Goal: Information Seeking & Learning: Learn about a topic

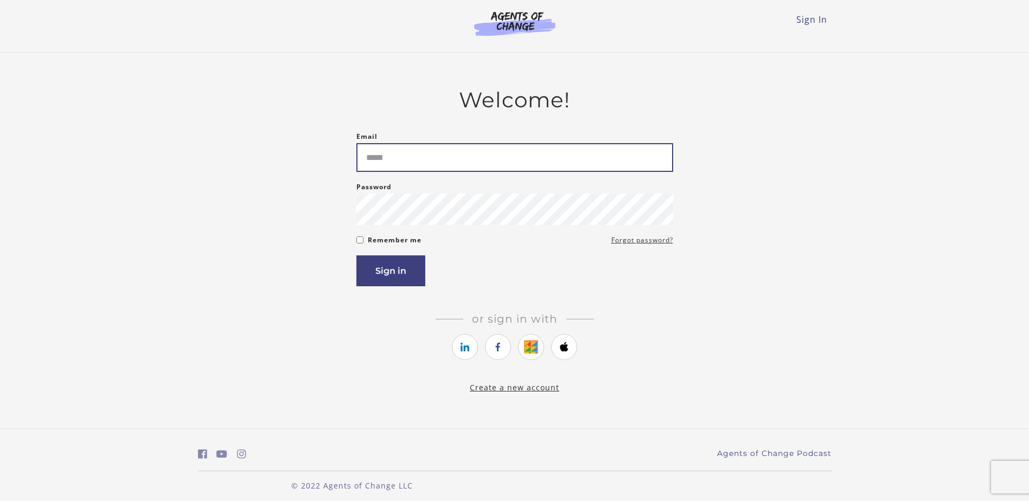
click at [411, 167] on input "Email" at bounding box center [514, 157] width 317 height 29
type input "**********"
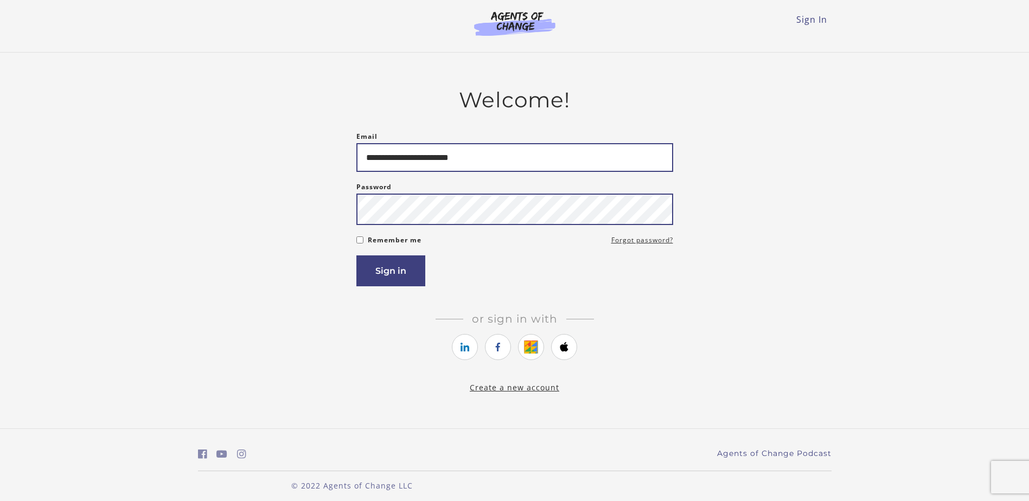
click at [356, 255] on button "Sign in" at bounding box center [390, 270] width 69 height 31
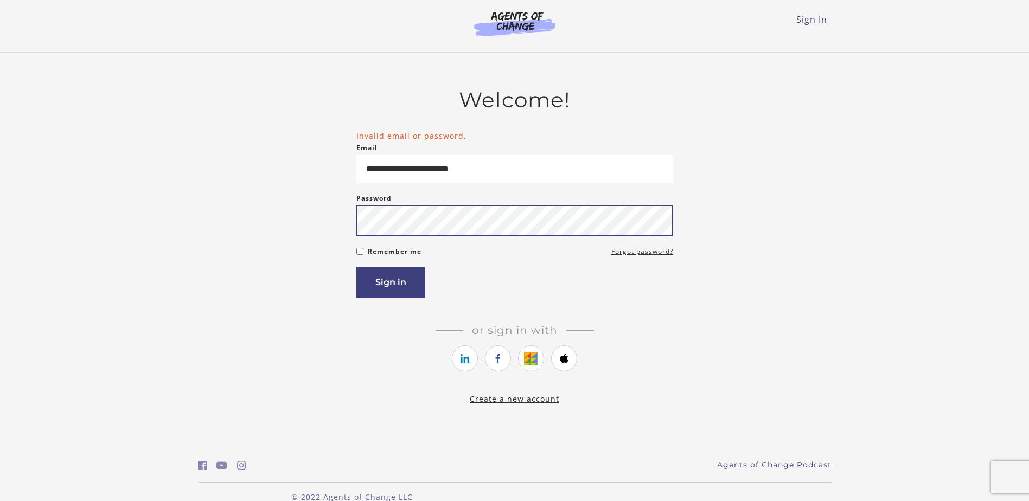
click at [356, 267] on button "Sign in" at bounding box center [390, 282] width 69 height 31
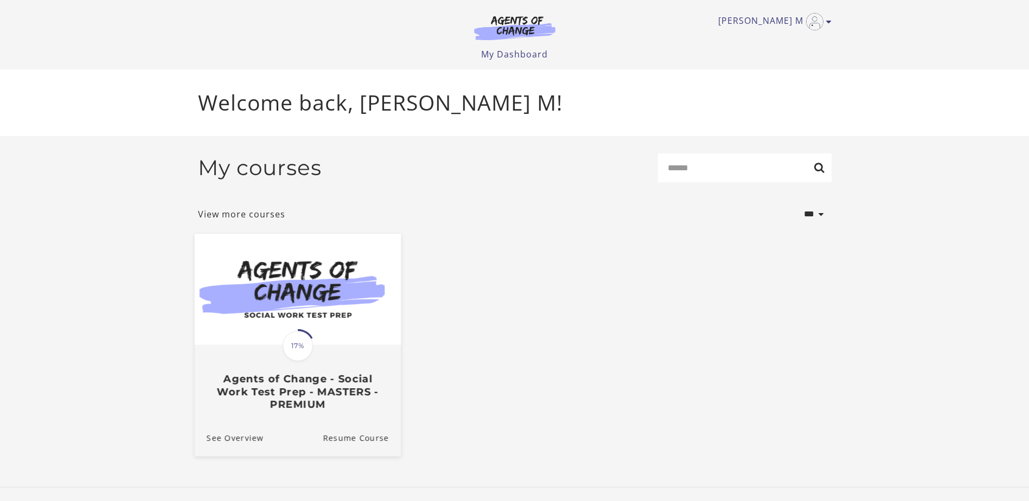
click at [312, 348] on span "17%" at bounding box center [298, 346] width 30 height 30
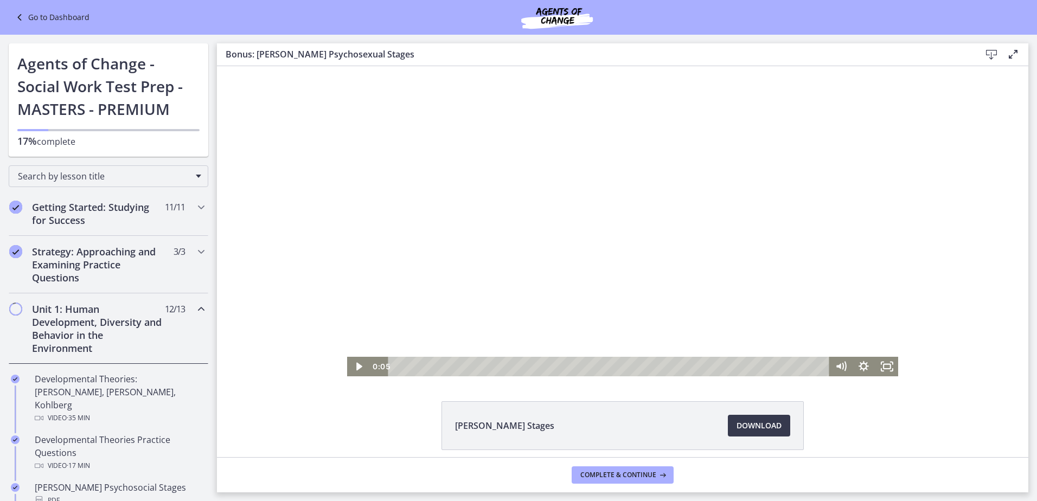
click at [758, 185] on div at bounding box center [623, 221] width 552 height 310
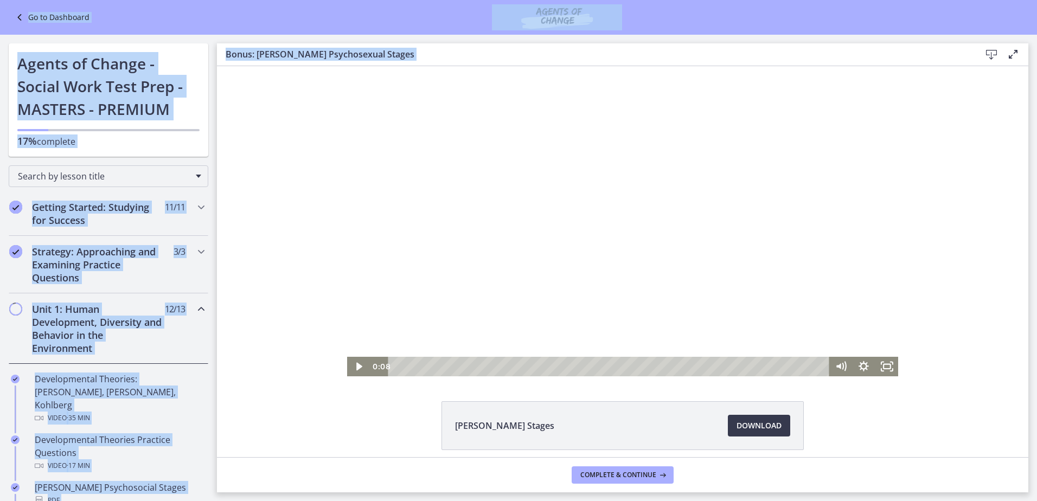
click at [1036, 85] on html "Skip to main content Go to Dashboard Go to Dashboard Go to Dashboard Agents of …" at bounding box center [518, 250] width 1037 height 501
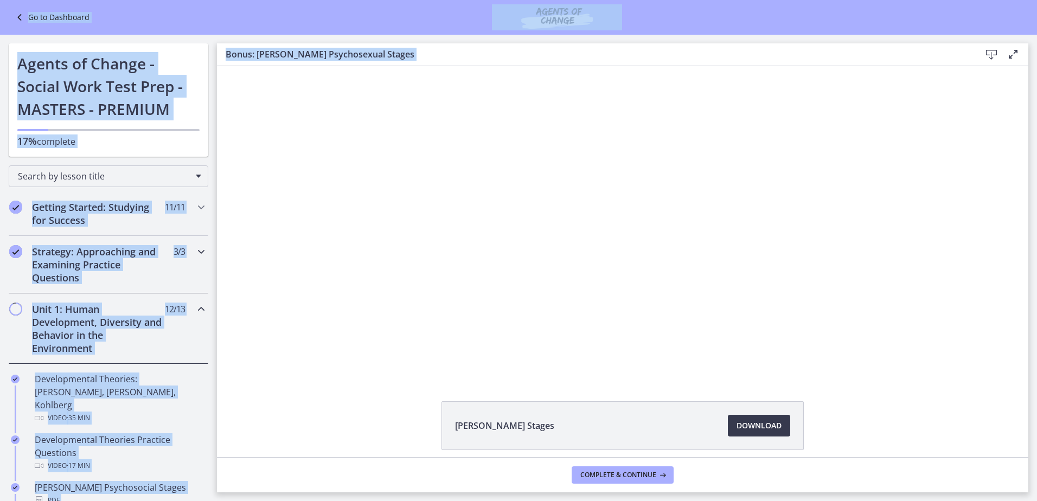
click at [97, 258] on h2 "Strategy: Approaching and Examining Practice Questions" at bounding box center [98, 264] width 132 height 39
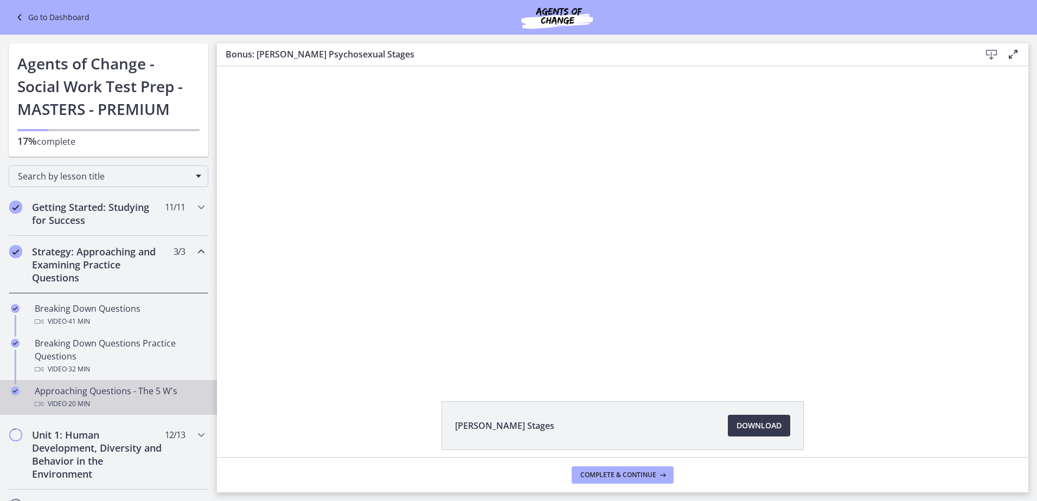
scroll to position [54, 0]
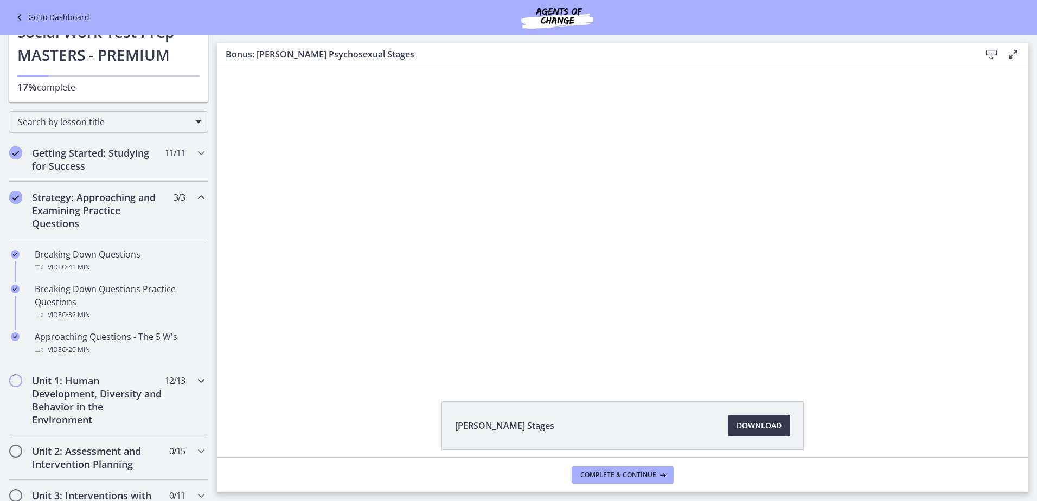
click at [93, 380] on h2 "Unit 1: Human Development, Diversity and Behavior in the Environment" at bounding box center [98, 400] width 132 height 52
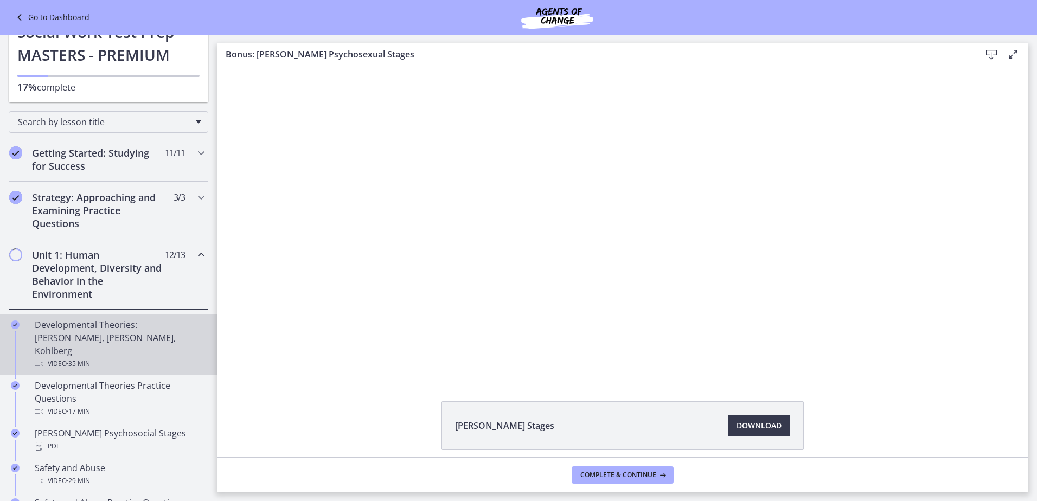
click at [89, 329] on div "Developmental Theories: [PERSON_NAME], [PERSON_NAME], Kohlberg Video · 35 min" at bounding box center [119, 344] width 169 height 52
click at [745, 427] on span "Download Opens in a new window" at bounding box center [759, 425] width 45 height 13
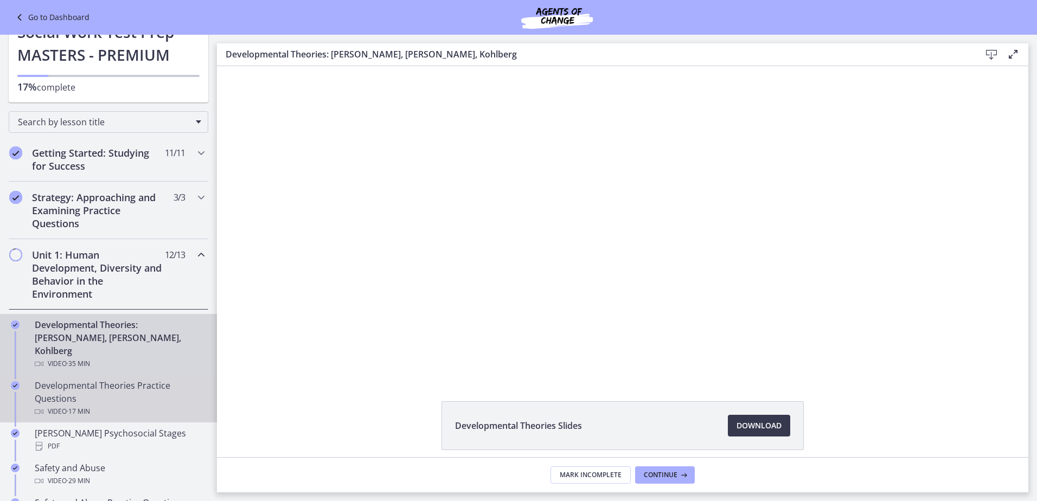
click at [110, 379] on div "Developmental Theories Practice Questions Video · 17 min" at bounding box center [119, 398] width 169 height 39
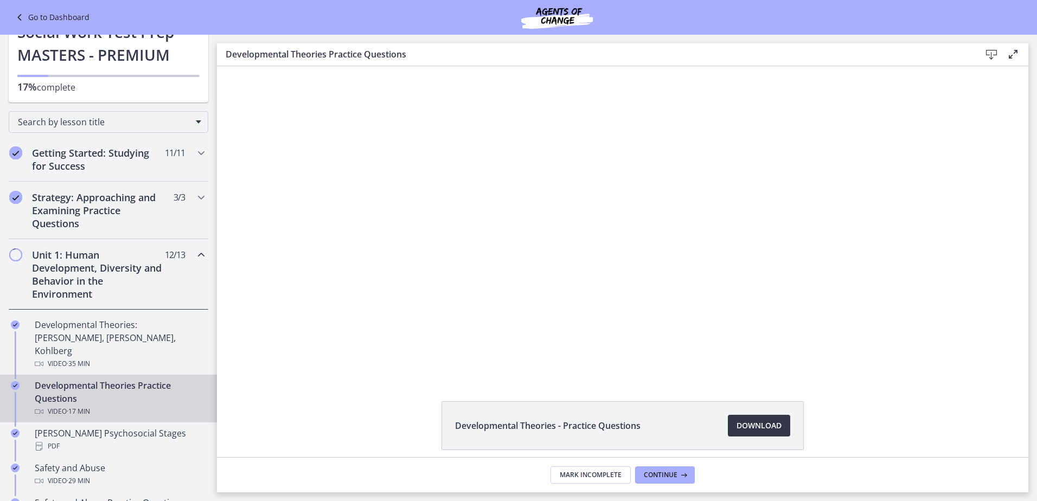
click at [747, 427] on span "Download Opens in a new window" at bounding box center [759, 425] width 45 height 13
click at [104, 440] on div "PDF" at bounding box center [119, 446] width 169 height 13
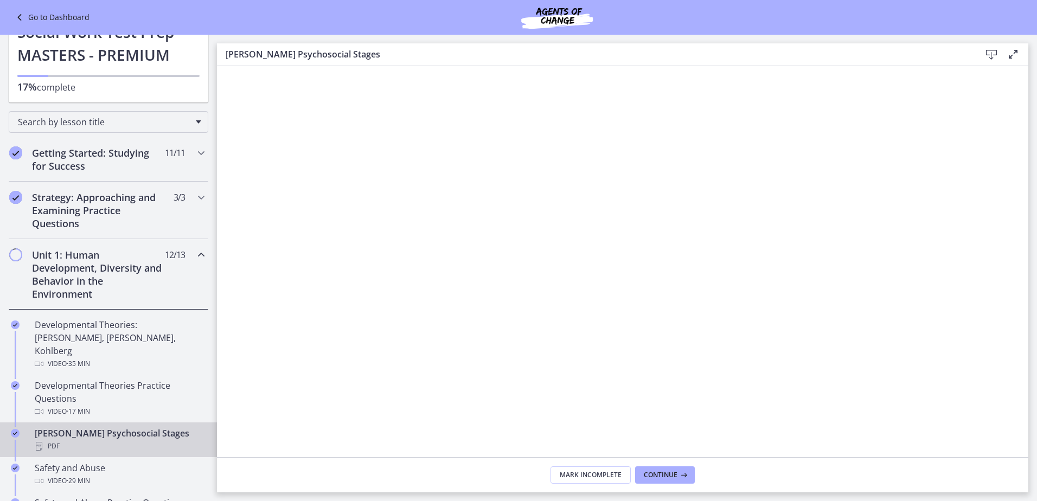
click at [993, 52] on icon at bounding box center [991, 54] width 13 height 13
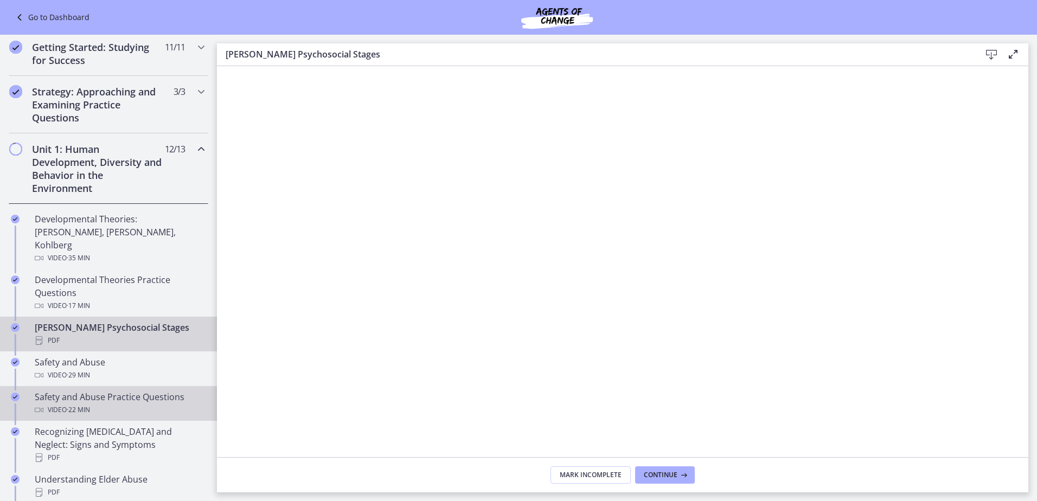
scroll to position [163, 0]
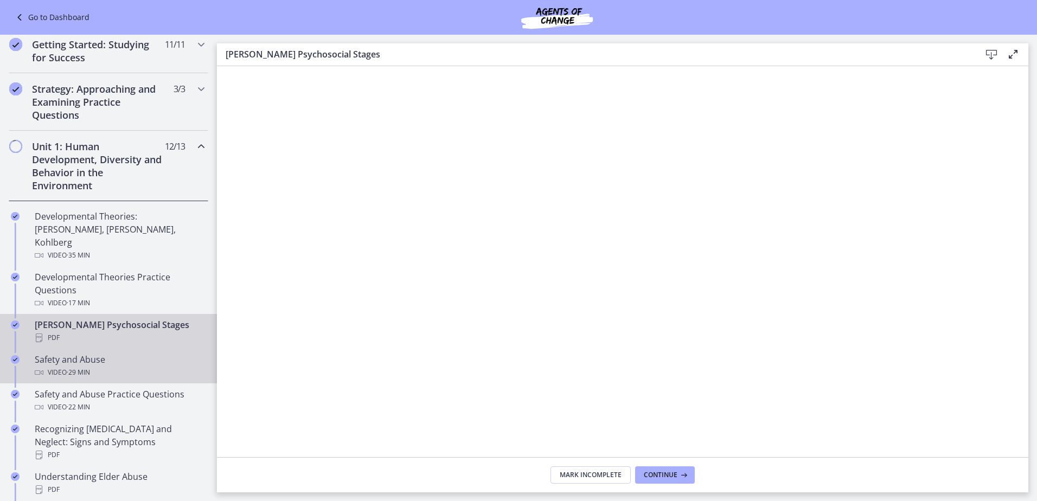
click at [82, 366] on span "· 29 min" at bounding box center [78, 372] width 23 height 13
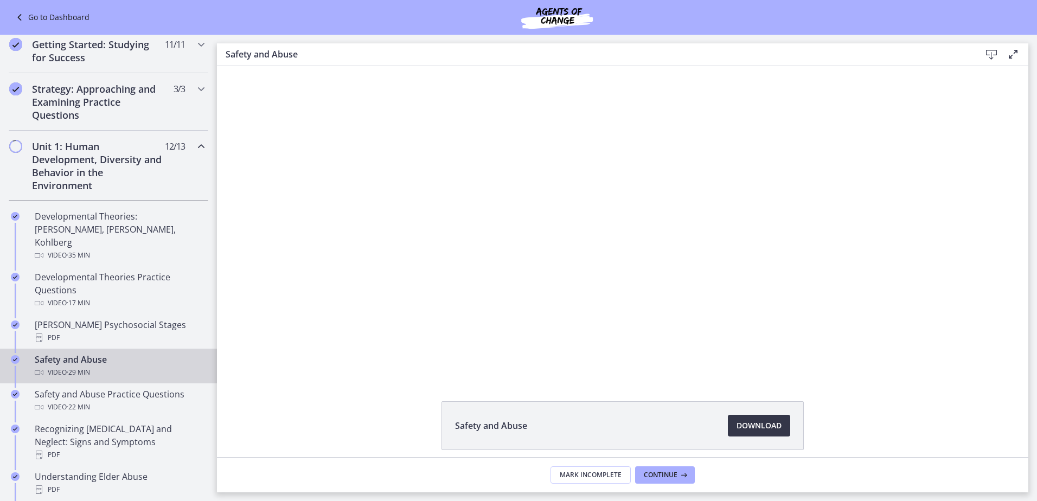
click at [740, 422] on span "Download Opens in a new window" at bounding box center [759, 425] width 45 height 13
click at [88, 318] on div "[PERSON_NAME] Psychosocial Stages PDF" at bounding box center [119, 331] width 169 height 26
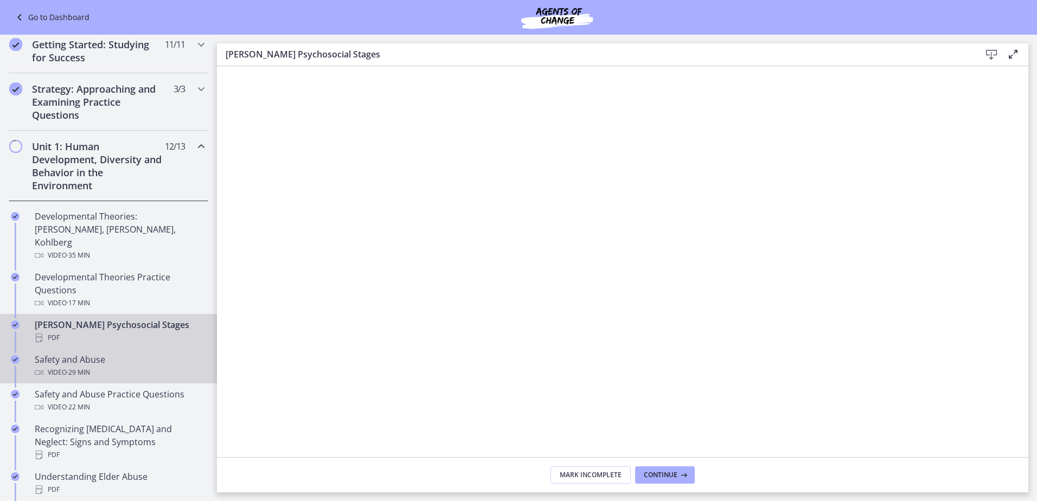
click at [82, 353] on div "Safety and Abuse Video · 29 min" at bounding box center [119, 366] width 169 height 26
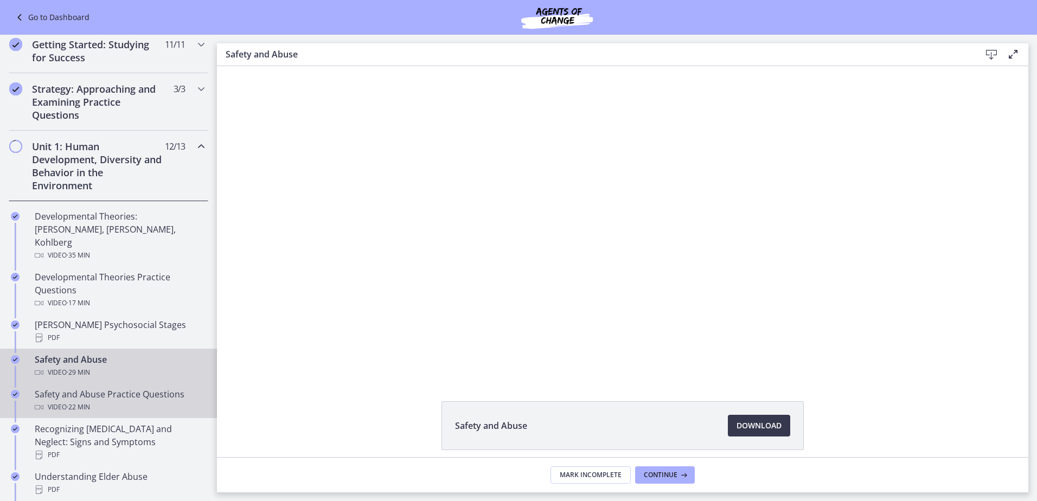
click at [137, 388] on div "Safety and Abuse Practice Questions Video · 22 min" at bounding box center [119, 401] width 169 height 26
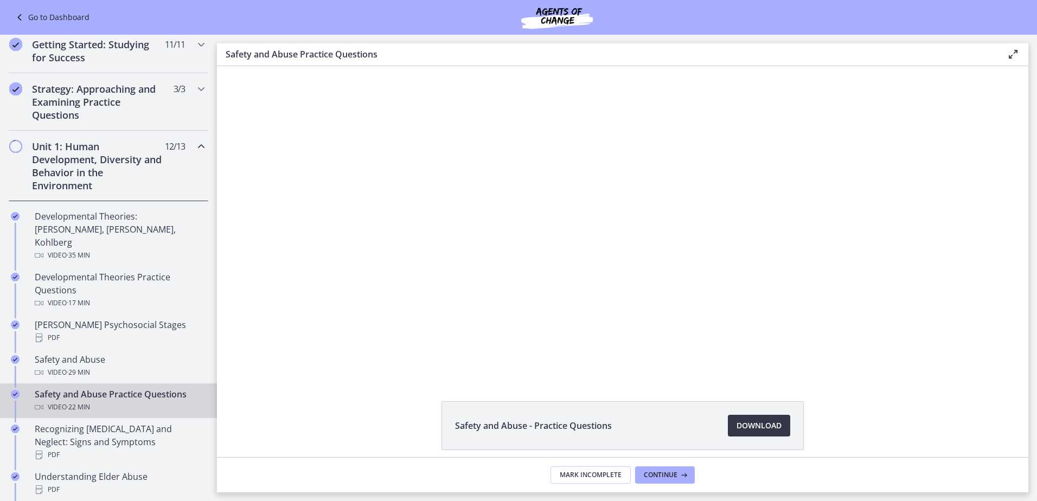
click at [753, 425] on span "Download Opens in a new window" at bounding box center [759, 425] width 45 height 13
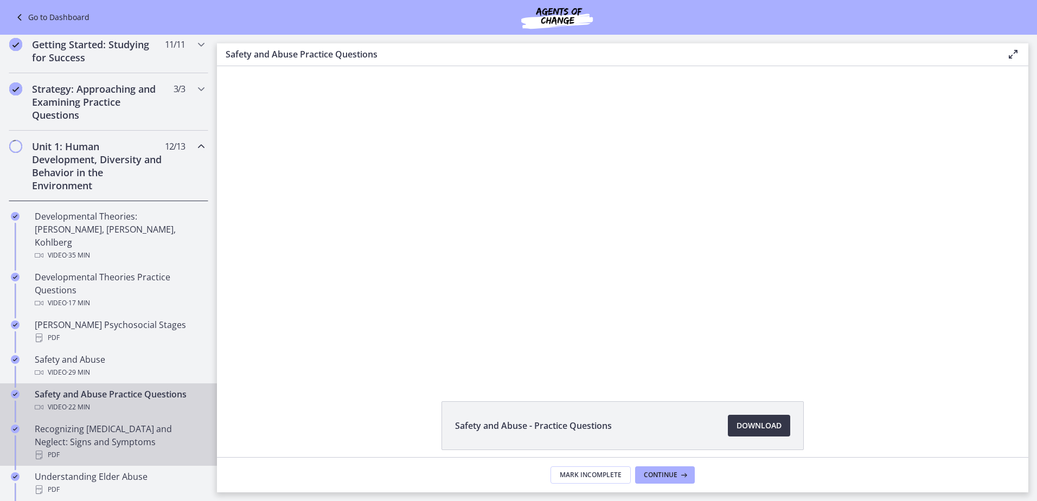
scroll to position [217, 0]
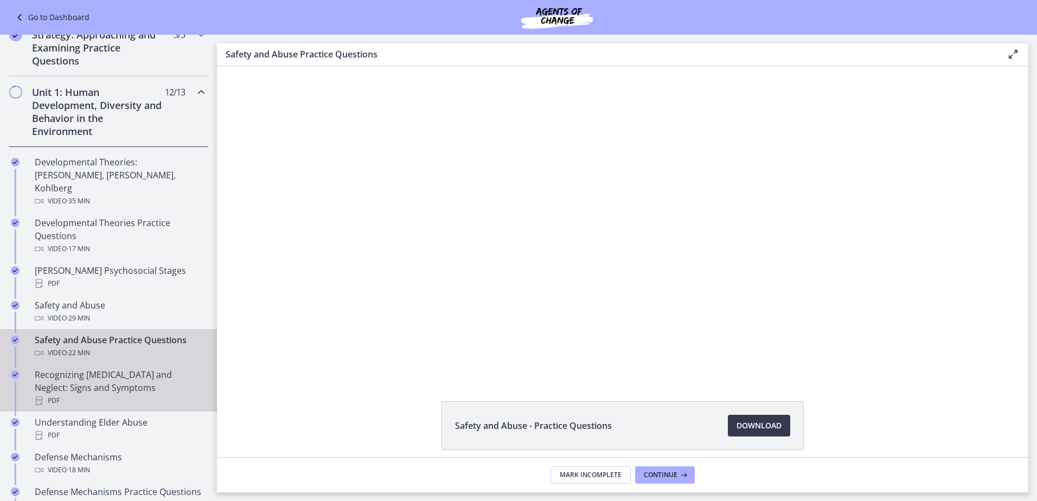
click at [92, 368] on div "Recognizing [MEDICAL_DATA] and Neglect: Signs and Symptoms PDF" at bounding box center [119, 387] width 169 height 39
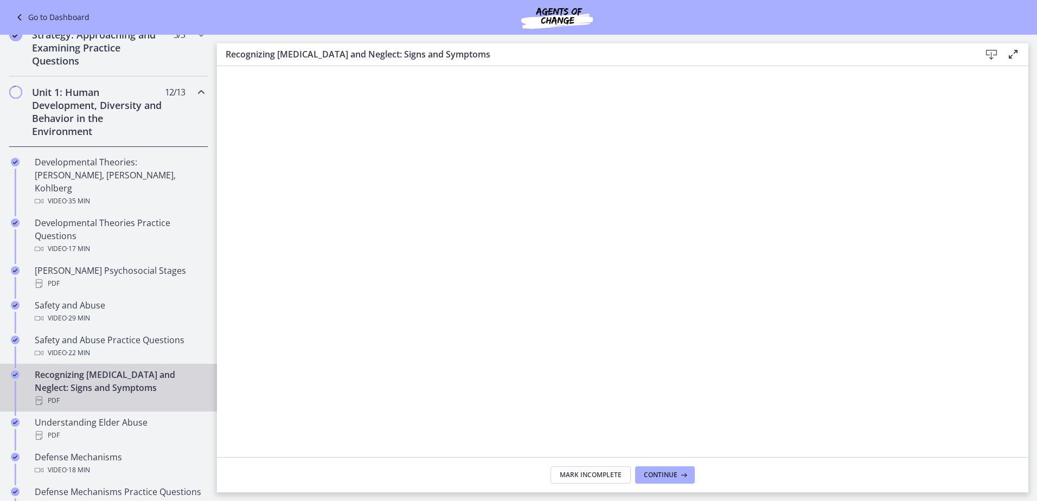
click at [997, 59] on icon at bounding box center [991, 54] width 13 height 13
click at [88, 416] on div "Understanding Elder Abuse PDF" at bounding box center [119, 429] width 169 height 26
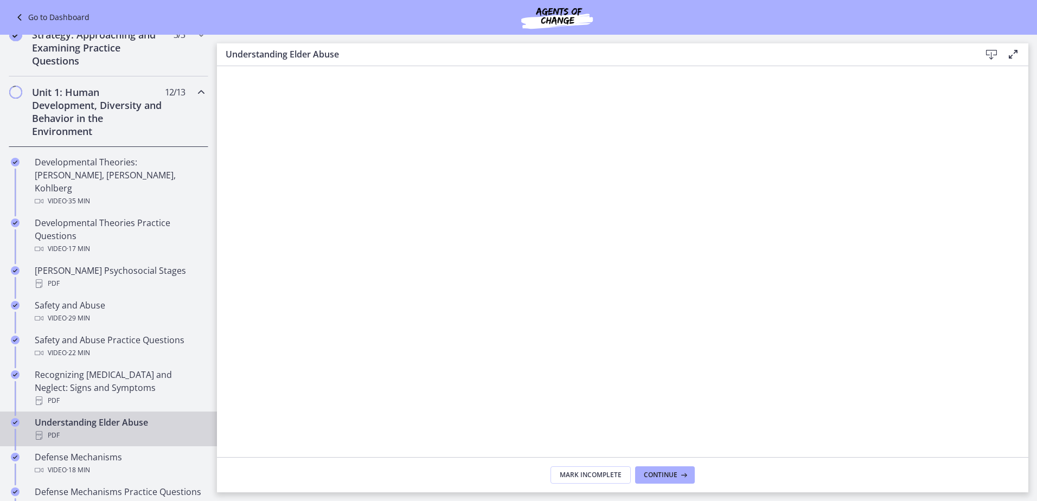
click at [993, 55] on icon at bounding box center [991, 54] width 13 height 13
click at [78, 464] on span "· 18 min" at bounding box center [78, 470] width 23 height 13
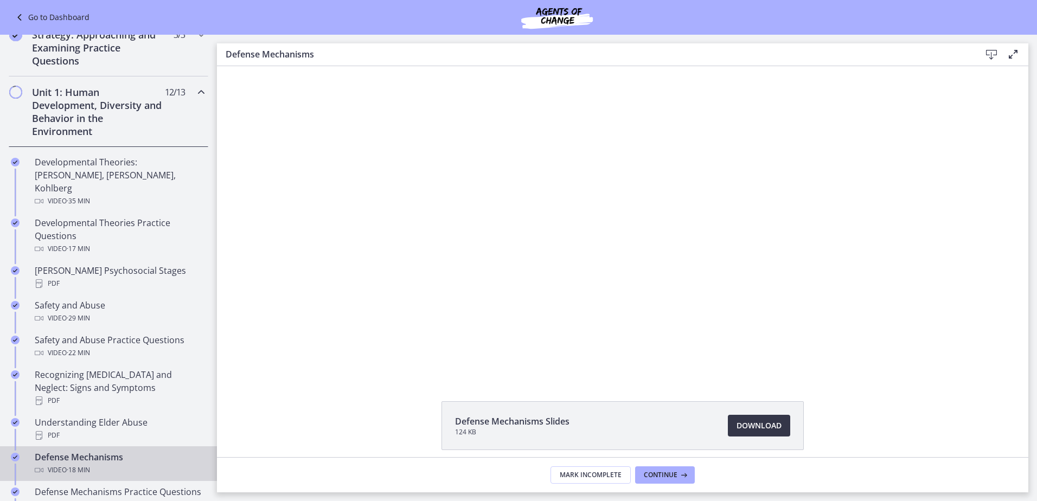
click at [758, 430] on span "Download Opens in a new window" at bounding box center [759, 425] width 45 height 13
click at [86, 485] on div "Defense Mechanisms Practice Questions Video · 7 min" at bounding box center [119, 498] width 169 height 26
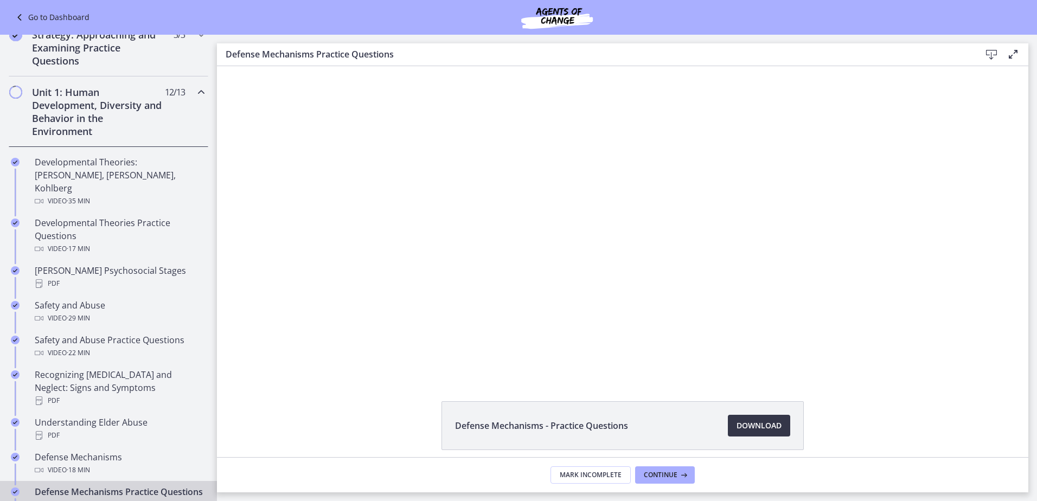
click at [763, 426] on span "Download Opens in a new window" at bounding box center [759, 425] width 45 height 13
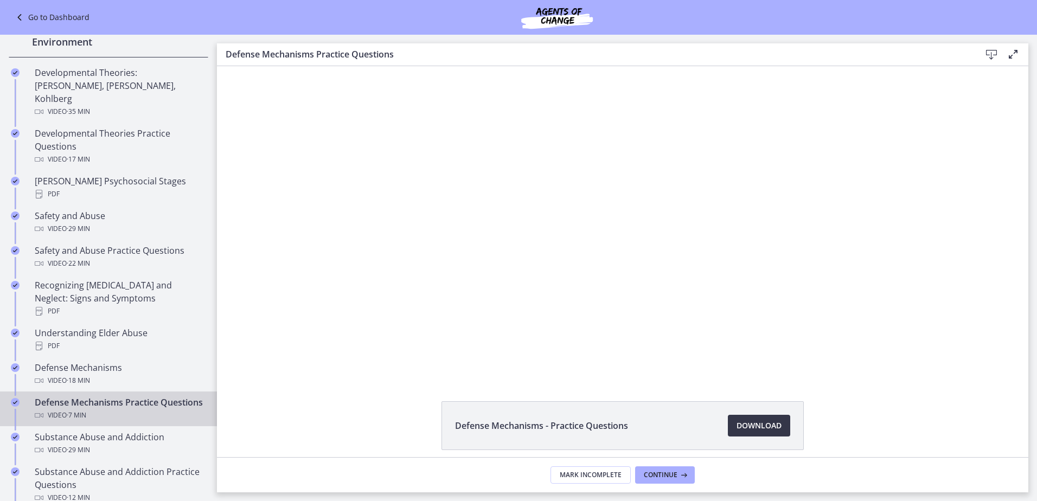
scroll to position [325, 0]
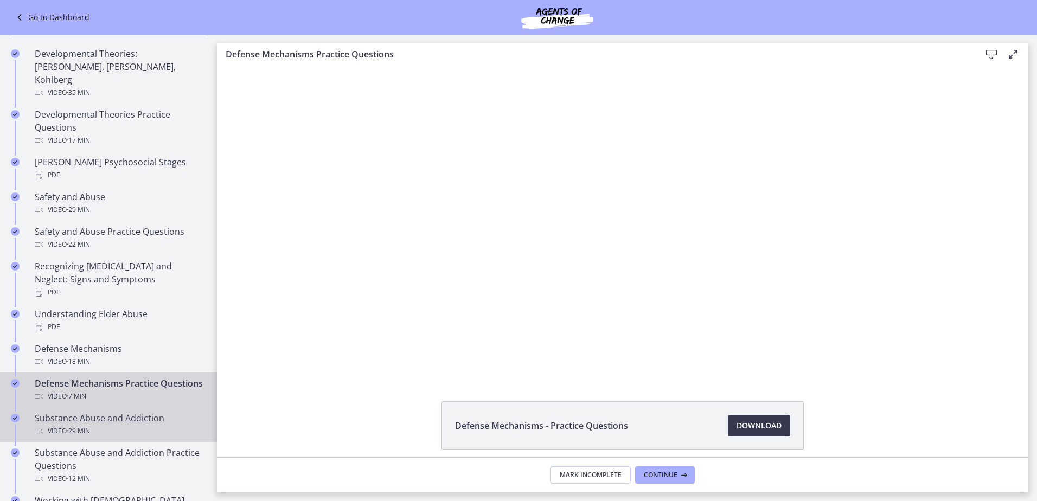
click at [111, 419] on div "Substance Abuse and Addiction Video · 29 min" at bounding box center [119, 425] width 169 height 26
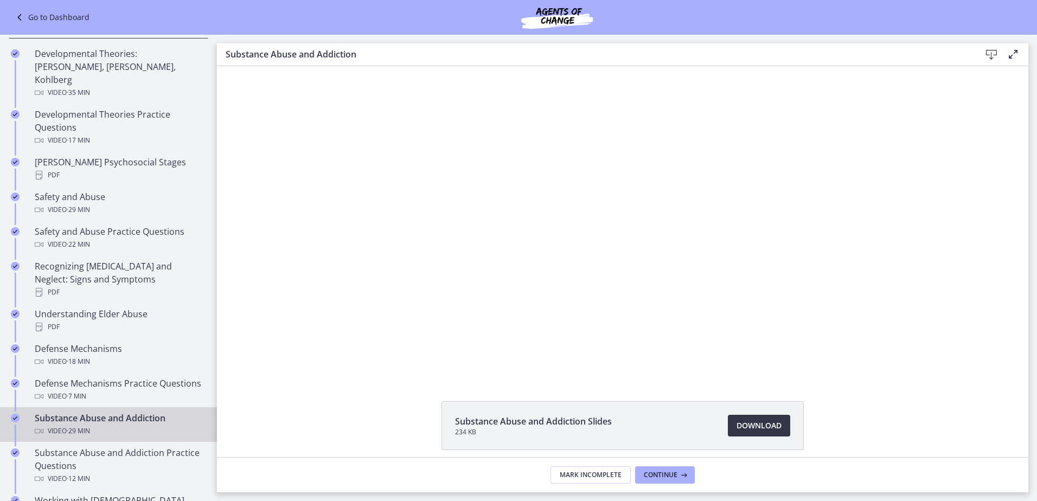
click at [761, 422] on span "Download Opens in a new window" at bounding box center [759, 425] width 45 height 13
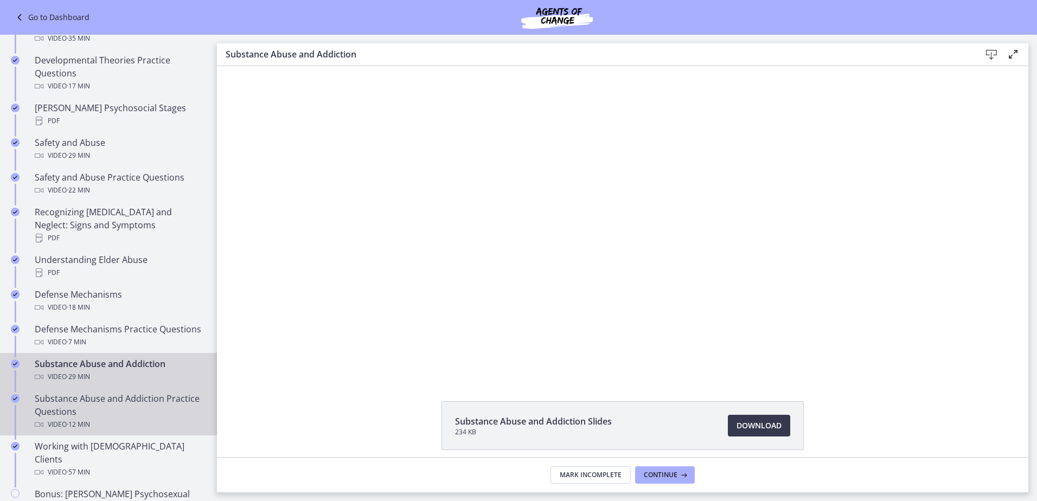
click at [94, 406] on div "Substance Abuse and Addiction Practice Questions Video · 12 min" at bounding box center [119, 411] width 169 height 39
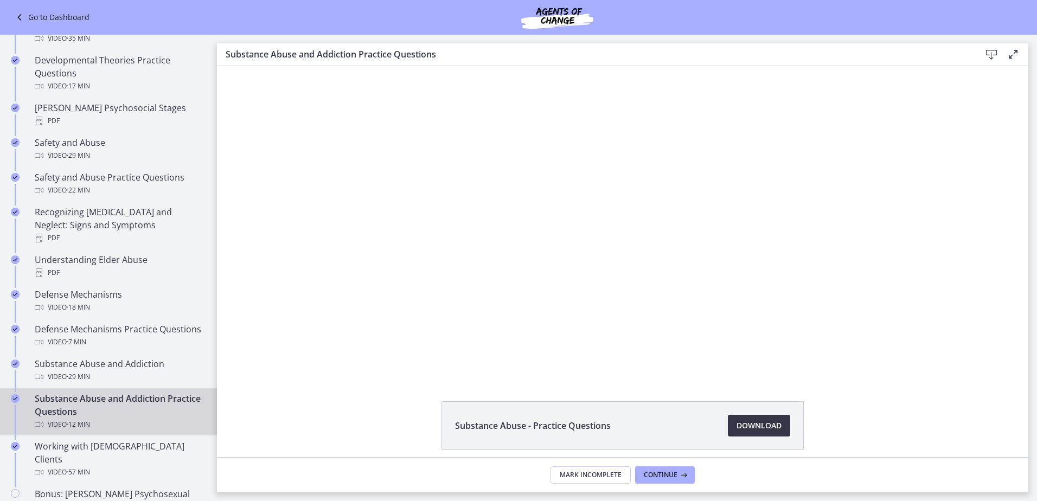
click at [763, 425] on span "Download Opens in a new window" at bounding box center [759, 425] width 45 height 13
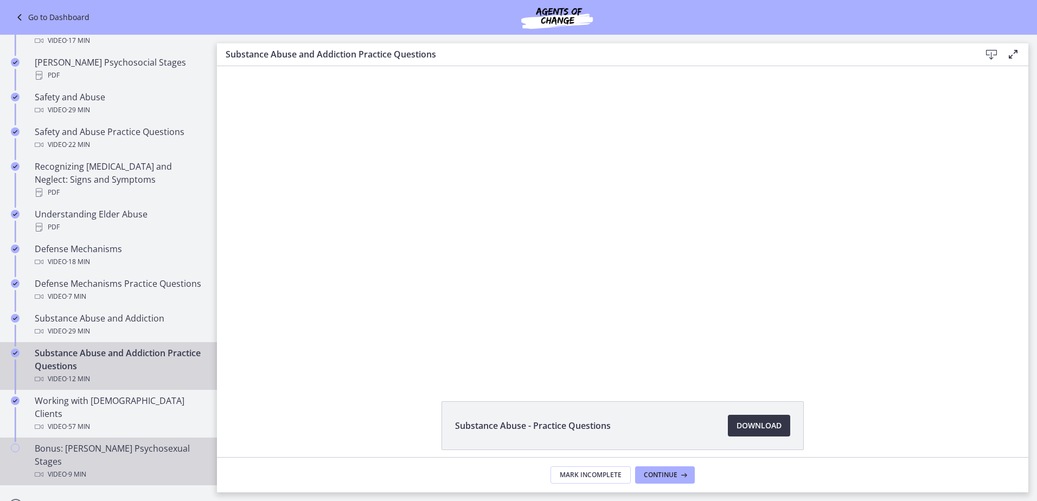
scroll to position [488, 0]
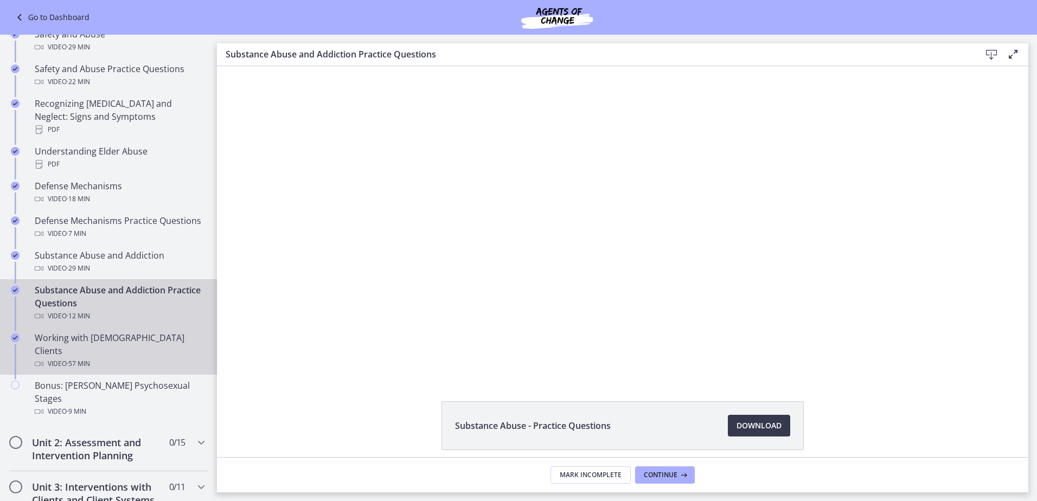
click at [88, 338] on div "Working with [DEMOGRAPHIC_DATA] Clients Video · 57 min" at bounding box center [119, 350] width 169 height 39
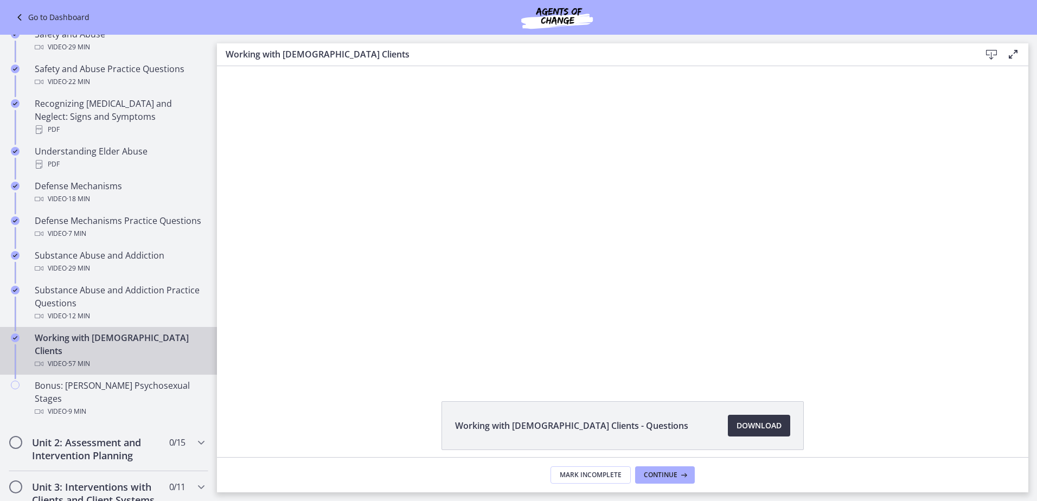
click at [745, 424] on span "Download Opens in a new window" at bounding box center [759, 425] width 45 height 13
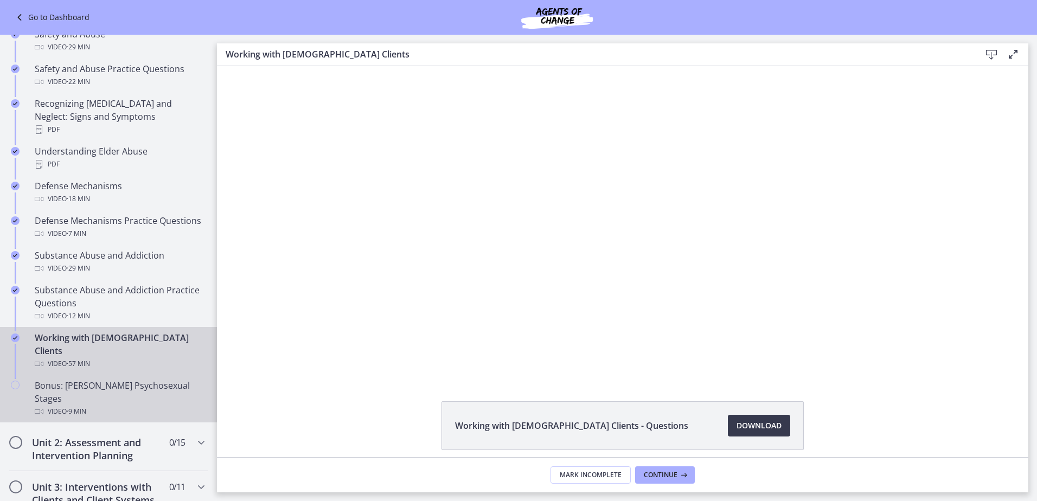
click at [66, 405] on div "Video · 9 min" at bounding box center [119, 411] width 169 height 13
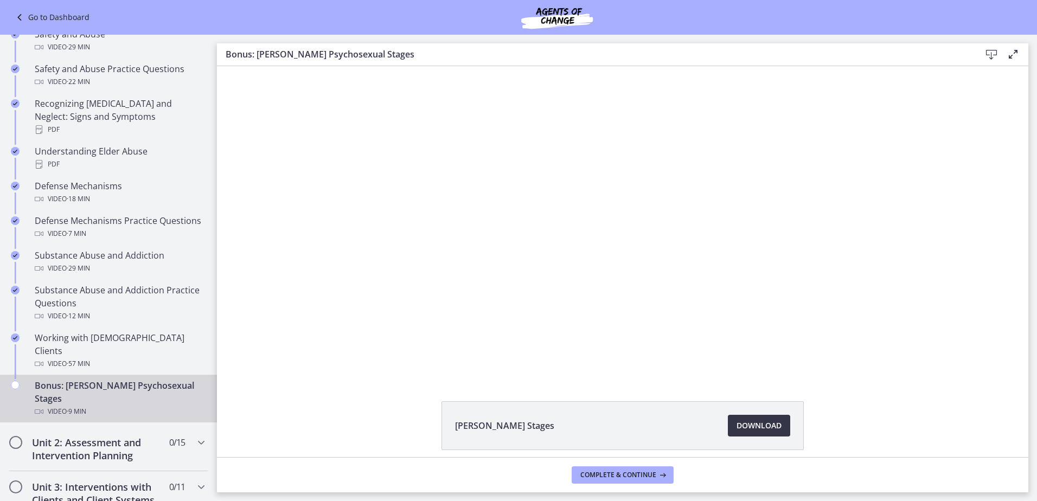
click at [755, 425] on span "Download Opens in a new window" at bounding box center [759, 425] width 45 height 13
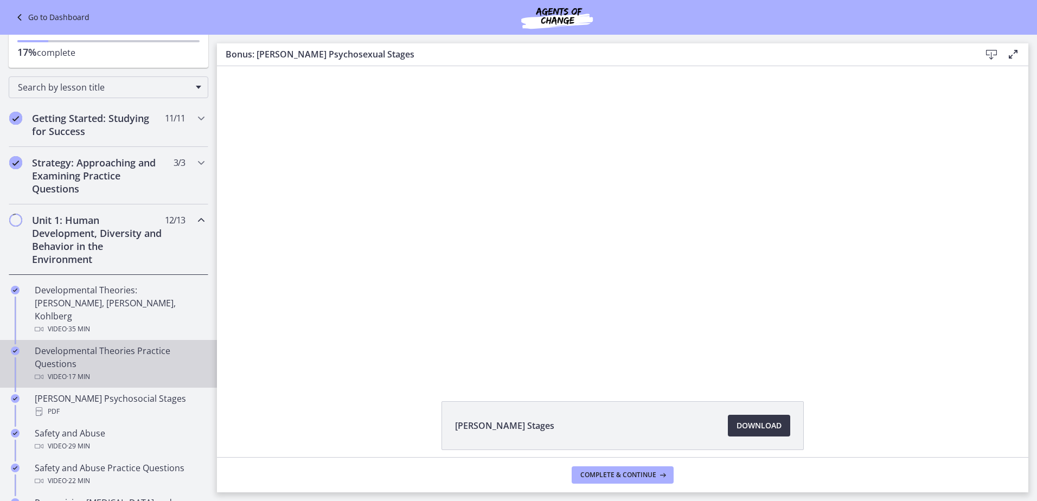
scroll to position [108, 0]
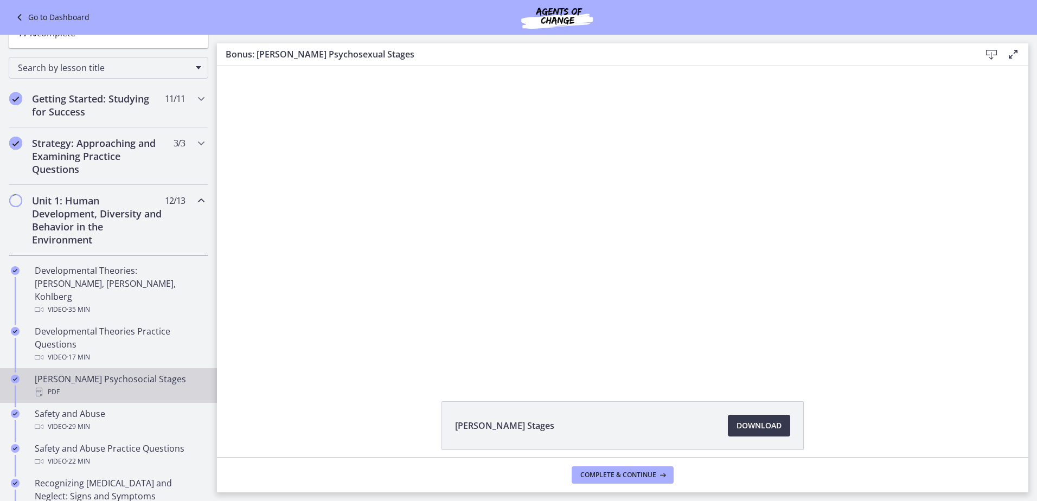
click at [87, 368] on link "[PERSON_NAME] Psychosocial Stages PDF" at bounding box center [108, 385] width 217 height 35
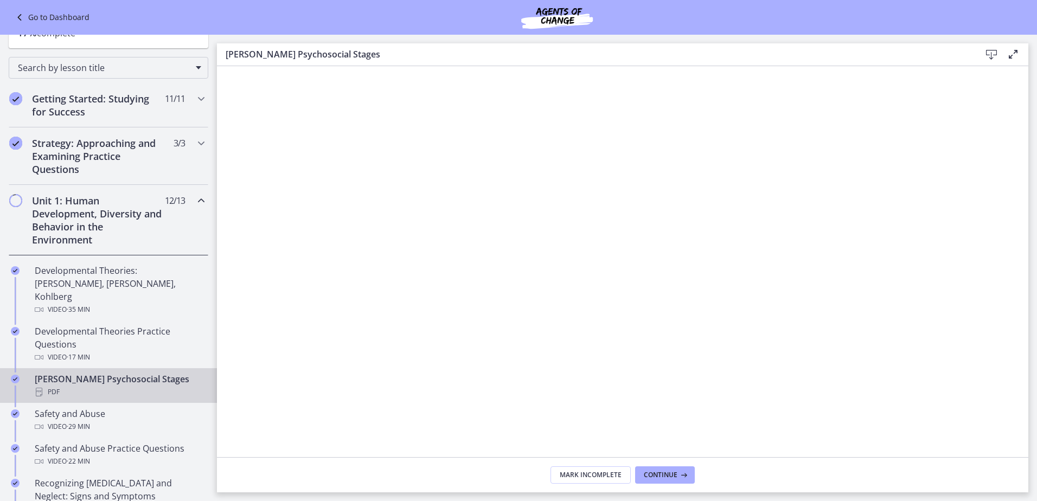
click at [989, 50] on icon at bounding box center [991, 54] width 13 height 13
click at [990, 54] on icon at bounding box center [991, 54] width 13 height 13
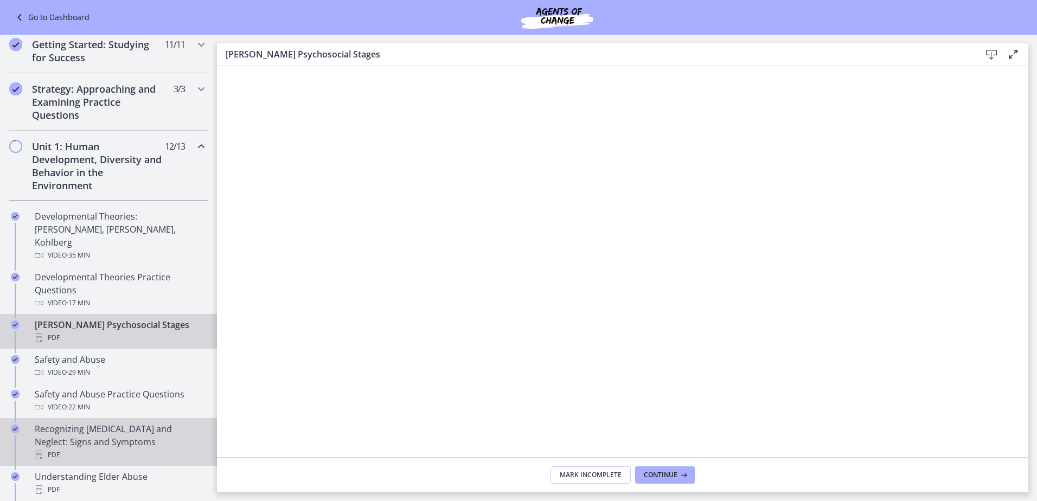
scroll to position [217, 0]
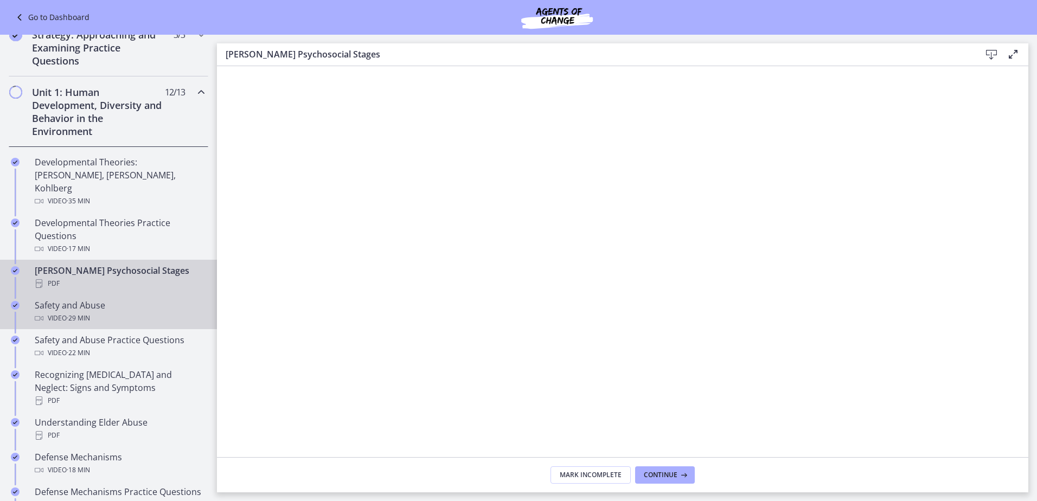
click at [44, 312] on div "Video · 29 min" at bounding box center [119, 318] width 169 height 13
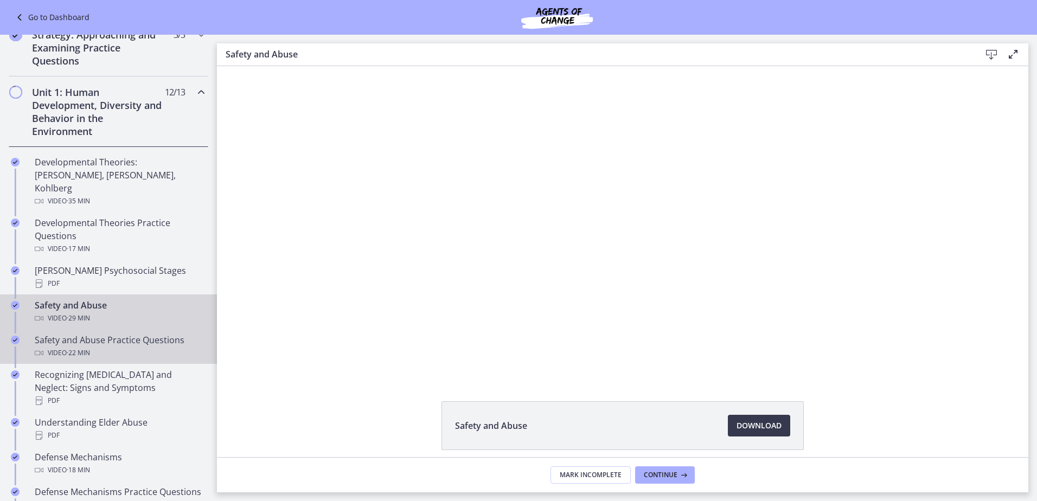
click at [129, 334] on div "Safety and Abuse Practice Questions Video · 22 min" at bounding box center [119, 347] width 169 height 26
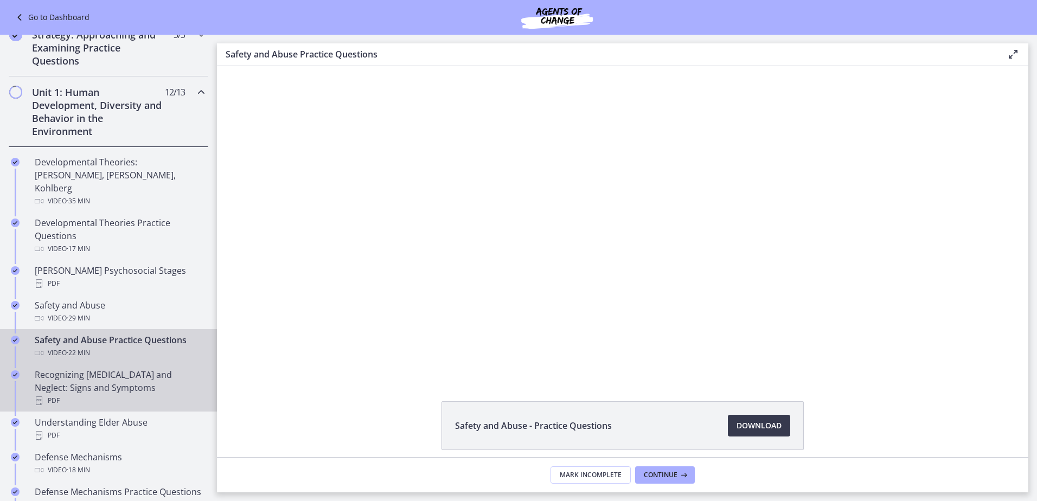
click at [101, 368] on div "Recognizing [MEDICAL_DATA] and Neglect: Signs and Symptoms PDF" at bounding box center [119, 387] width 169 height 39
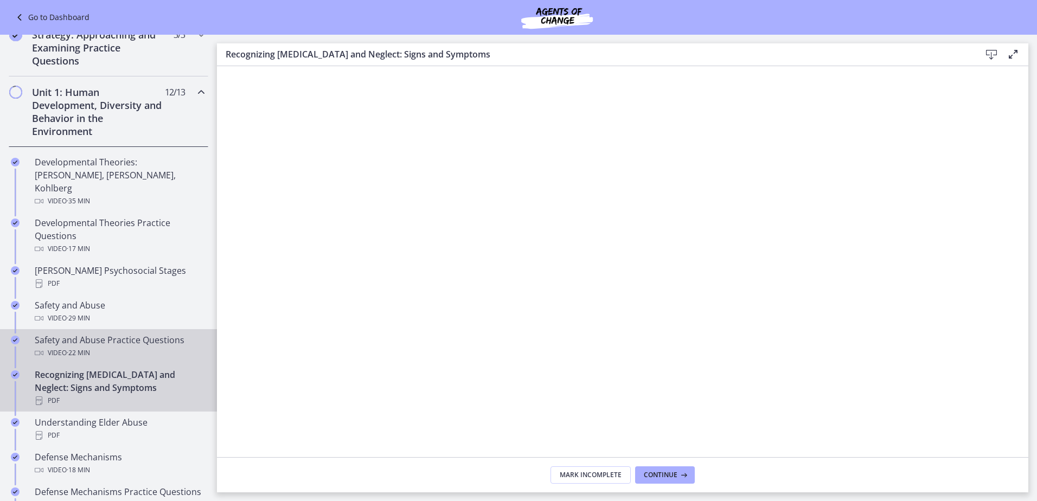
click at [101, 334] on div "Safety and Abuse Practice Questions Video · 22 min" at bounding box center [119, 347] width 169 height 26
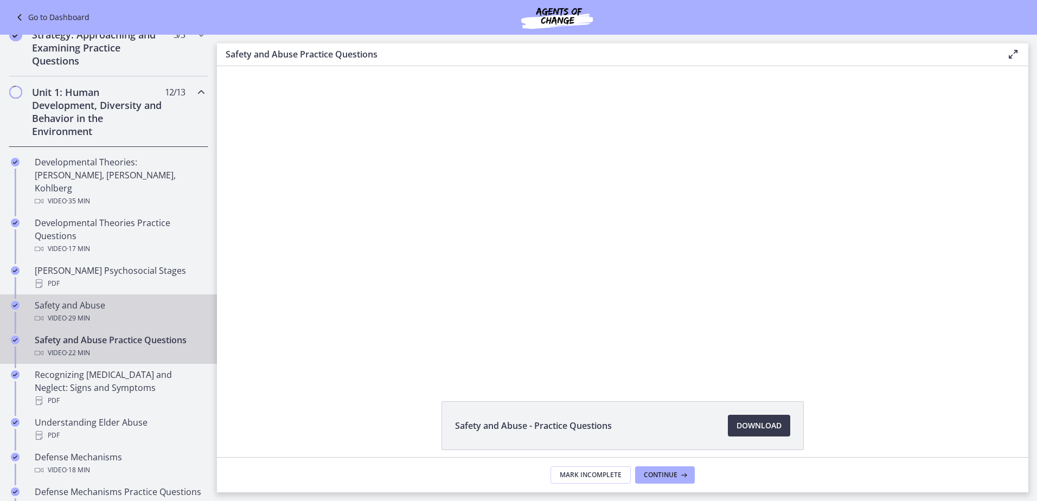
click at [102, 312] on div "Video · 29 min" at bounding box center [119, 318] width 169 height 13
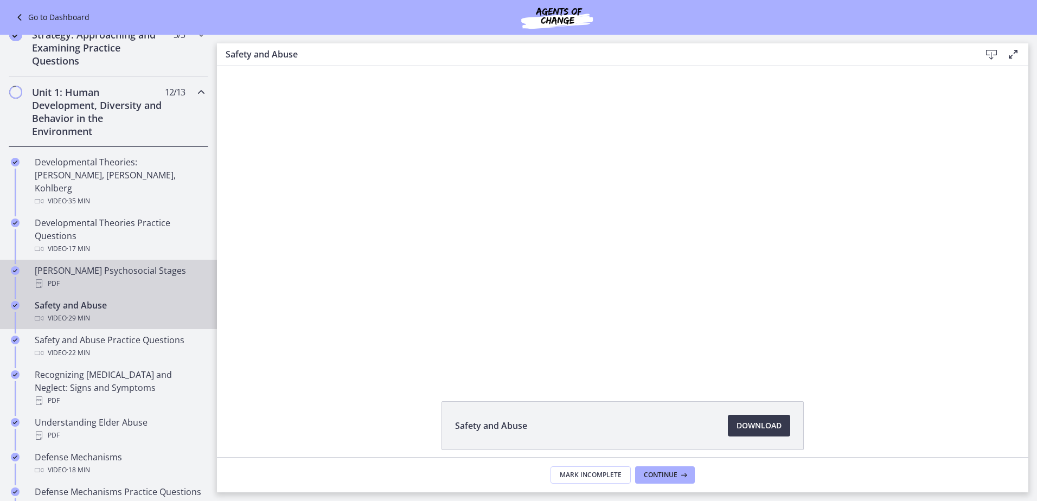
click at [136, 264] on div "[PERSON_NAME] Psychosocial Stages PDF" at bounding box center [119, 277] width 169 height 26
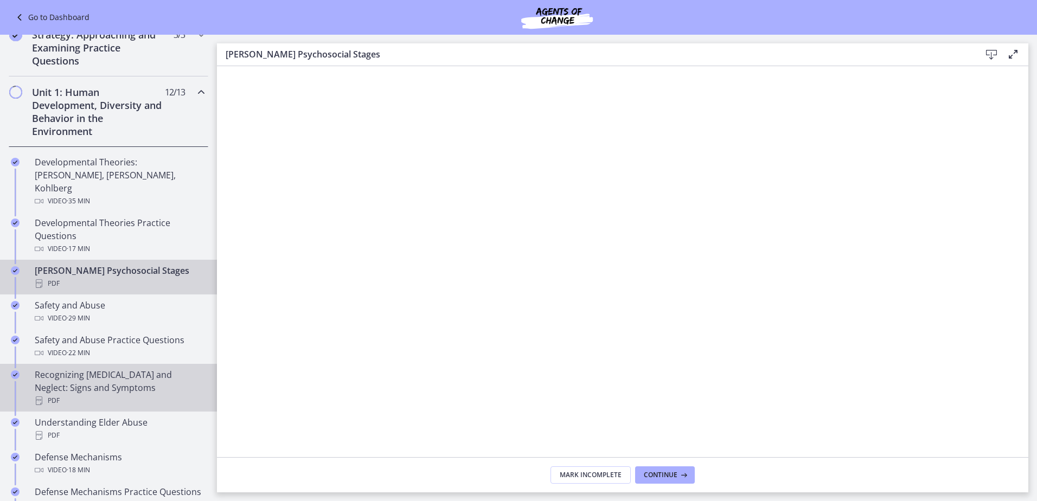
click at [121, 368] on div "Recognizing [MEDICAL_DATA] and Neglect: Signs and Symptoms PDF" at bounding box center [119, 387] width 169 height 39
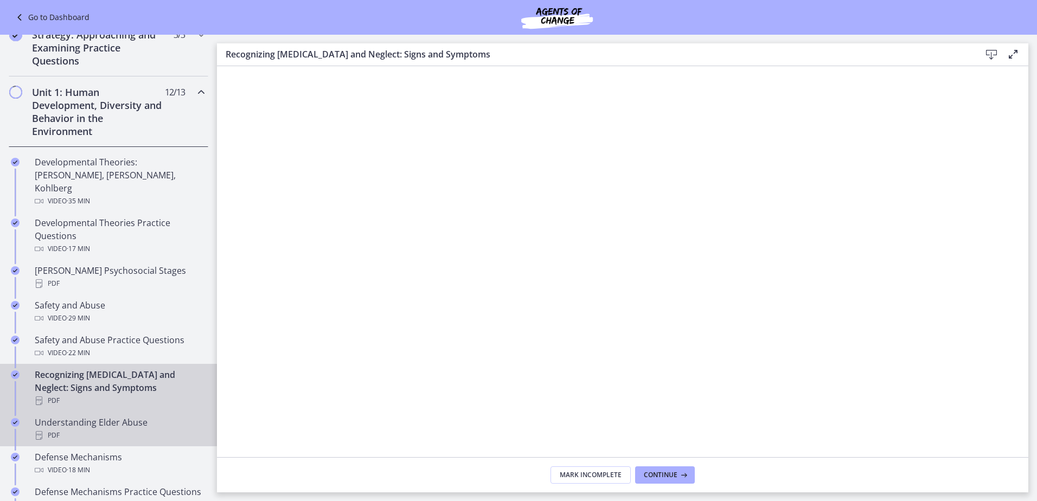
click at [137, 416] on div "Understanding Elder Abuse PDF" at bounding box center [119, 429] width 169 height 26
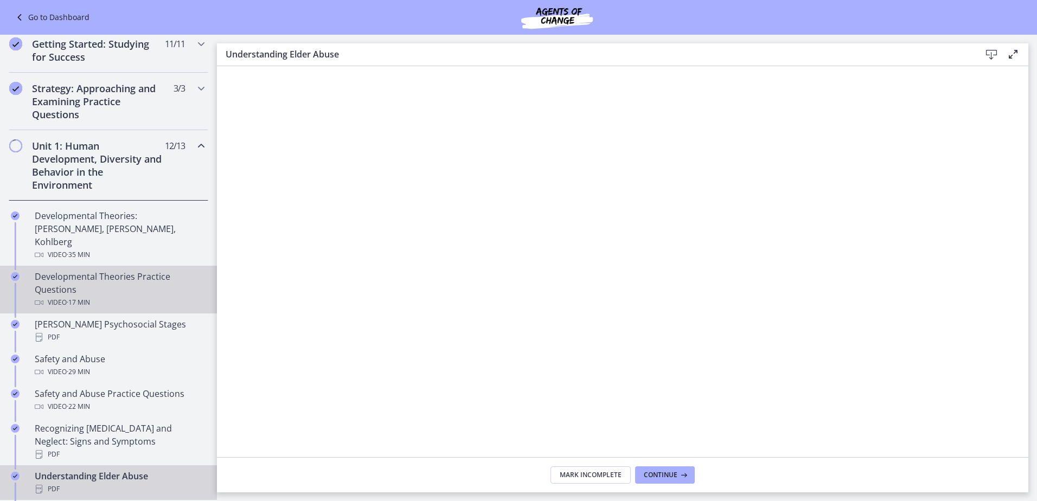
scroll to position [163, 0]
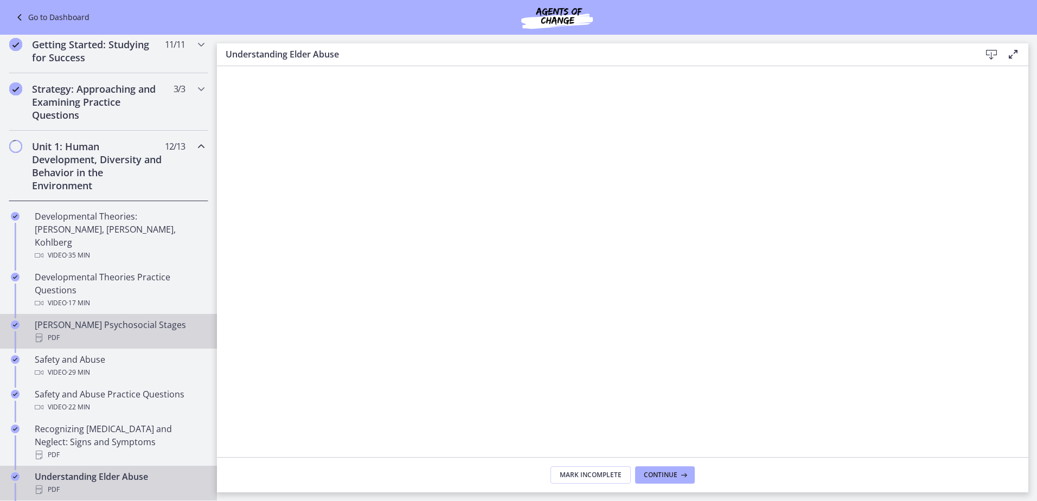
click at [88, 318] on div "[PERSON_NAME] Psychosocial Stages PDF" at bounding box center [119, 331] width 169 height 26
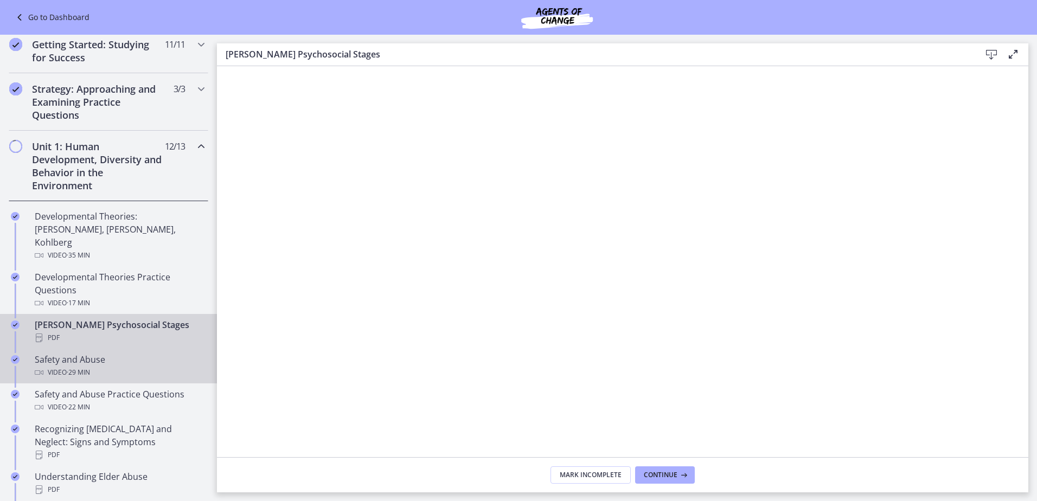
click at [80, 353] on div "Safety and Abuse Video · 29 min" at bounding box center [119, 366] width 169 height 26
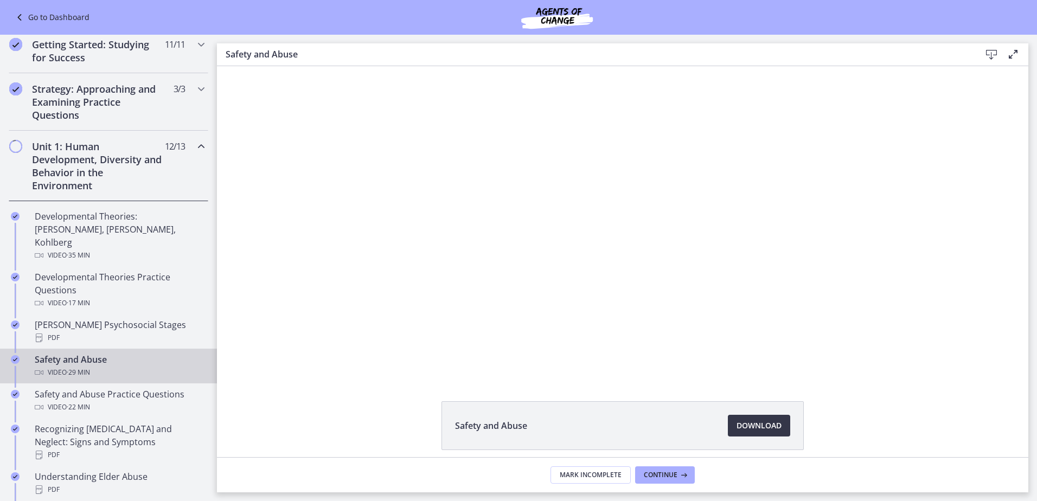
click at [765, 428] on span "Download Opens in a new window" at bounding box center [759, 425] width 45 height 13
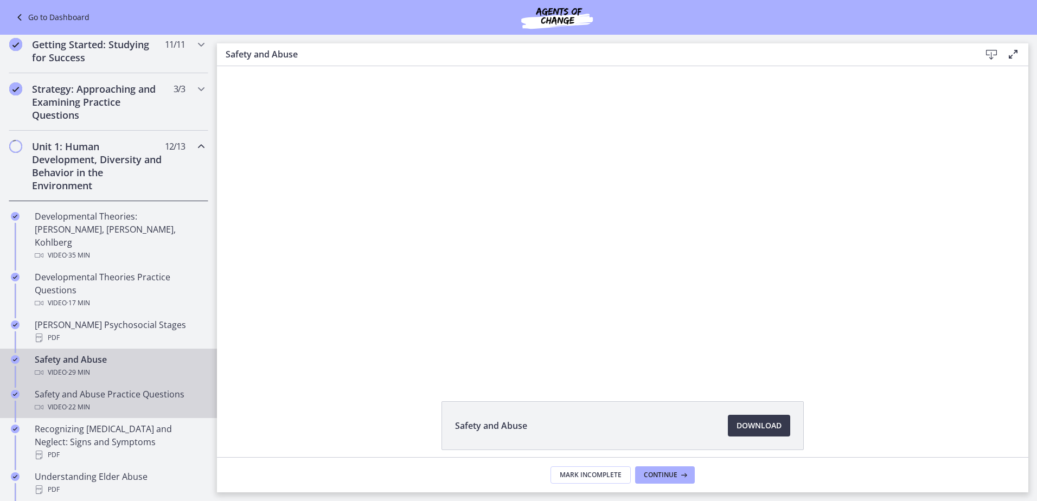
click at [75, 388] on div "Safety and Abuse Practice Questions Video · 22 min" at bounding box center [119, 401] width 169 height 26
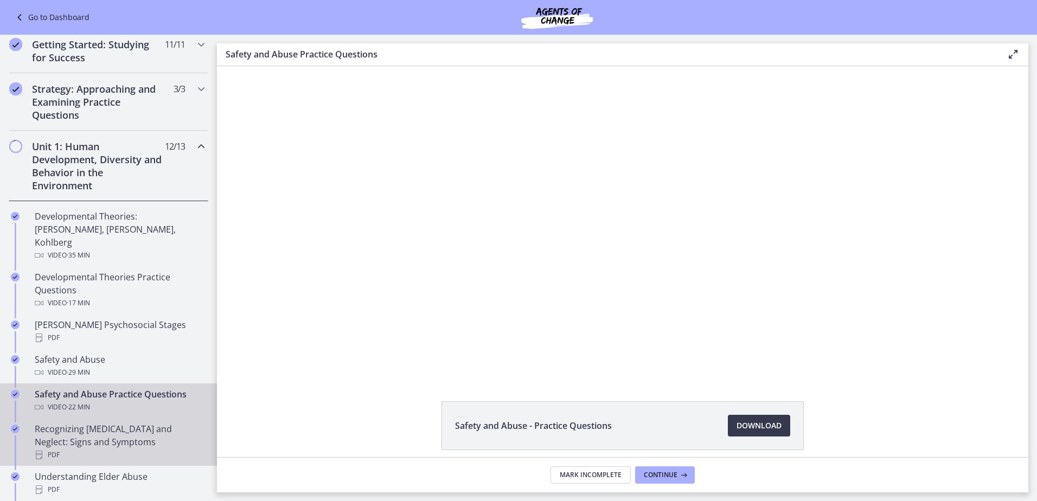
click at [70, 422] on div "Recognizing [MEDICAL_DATA] and Neglect: Signs and Symptoms PDF" at bounding box center [119, 441] width 169 height 39
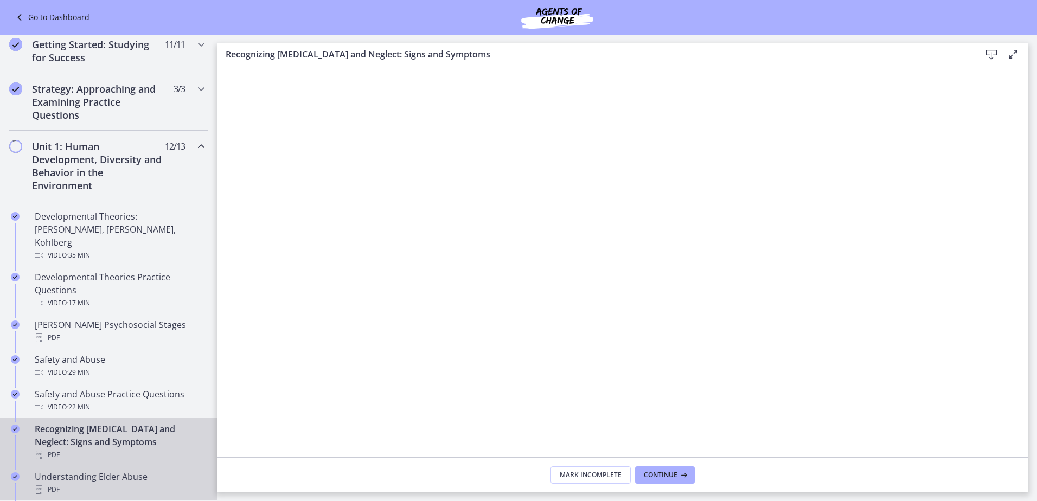
click at [85, 470] on div "Understanding Elder Abuse PDF" at bounding box center [119, 483] width 169 height 26
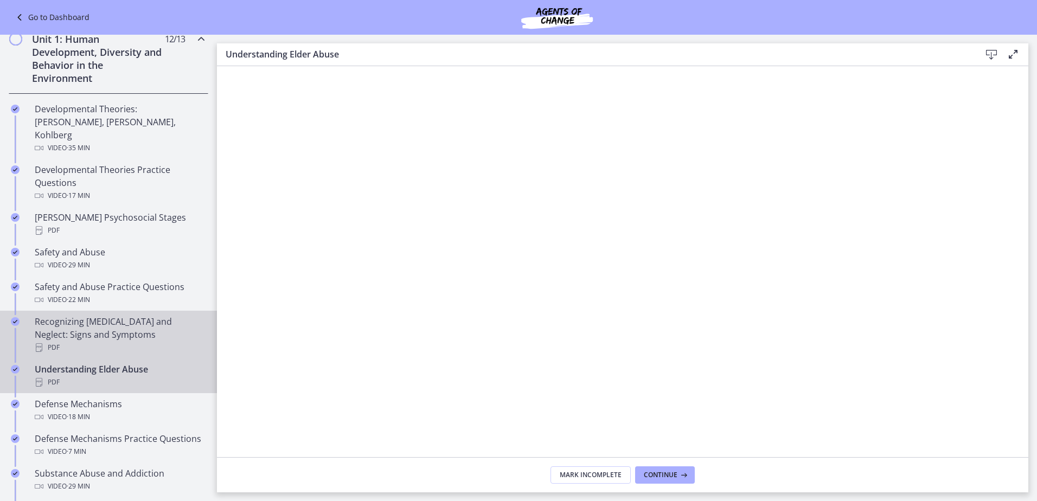
scroll to position [271, 0]
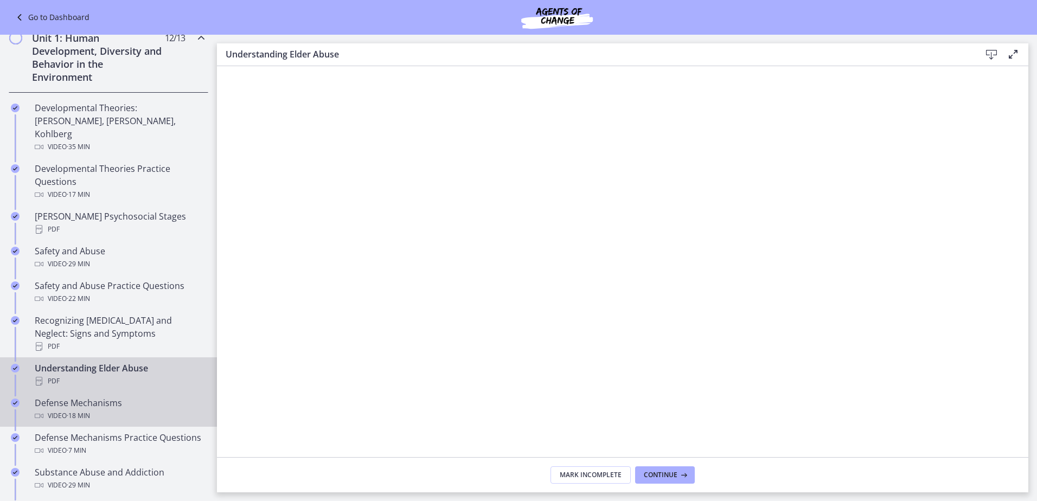
click at [89, 409] on span "· 18 min" at bounding box center [78, 415] width 23 height 13
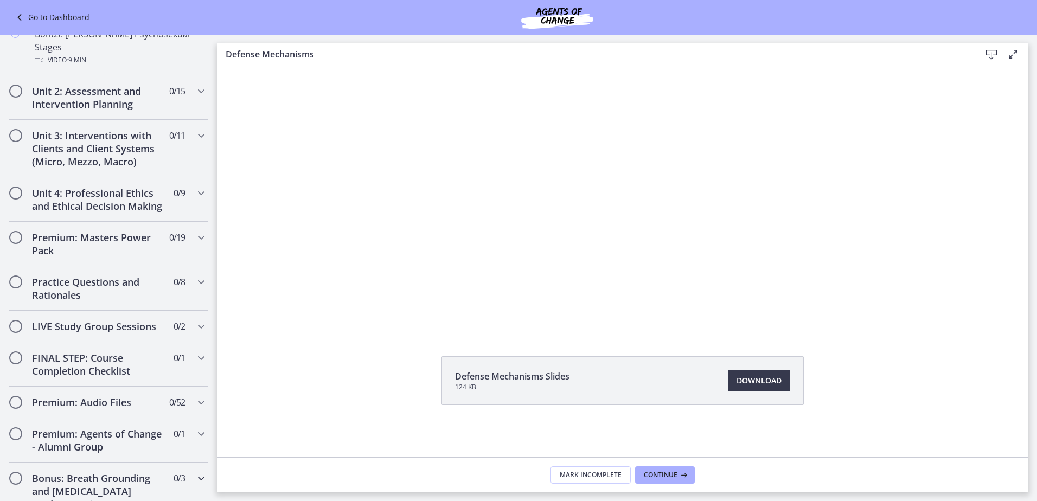
scroll to position [947, 0]
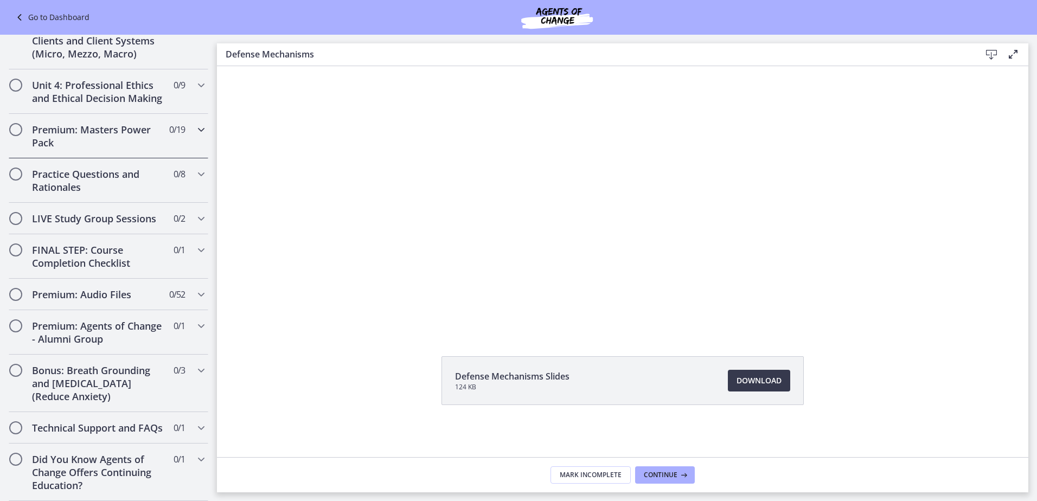
click at [145, 129] on h2 "Premium: Masters Power Pack" at bounding box center [98, 136] width 132 height 26
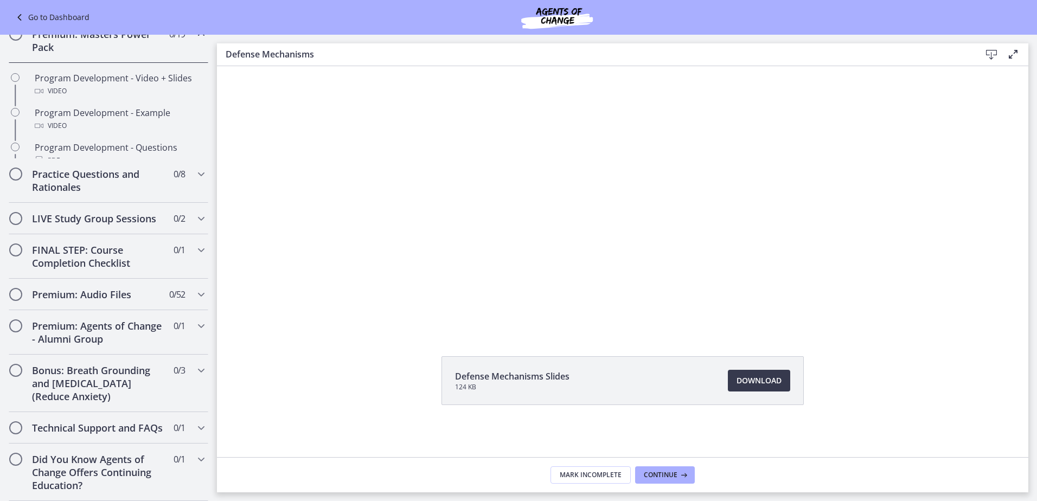
scroll to position [422, 0]
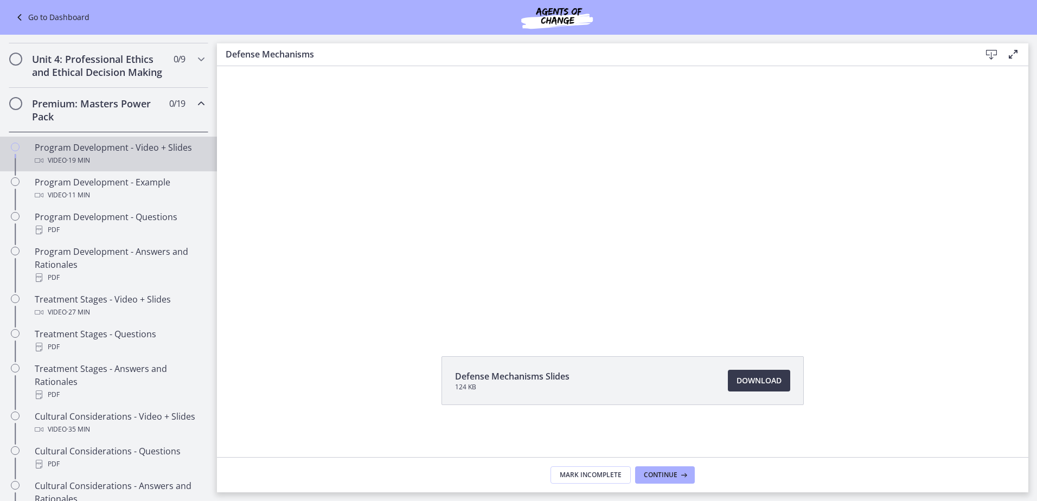
click at [125, 160] on div "Program Development - Video + Slides Video · 19 min" at bounding box center [119, 154] width 169 height 26
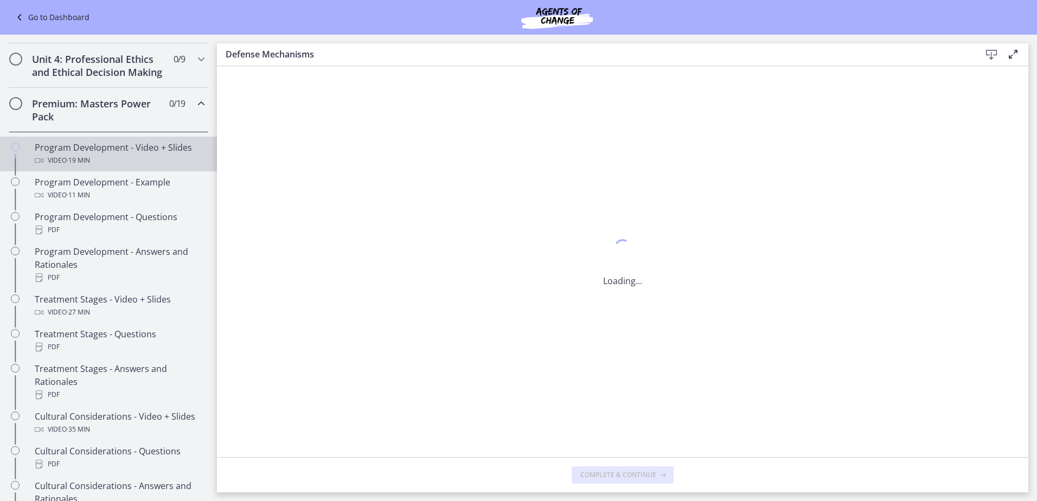
scroll to position [0, 0]
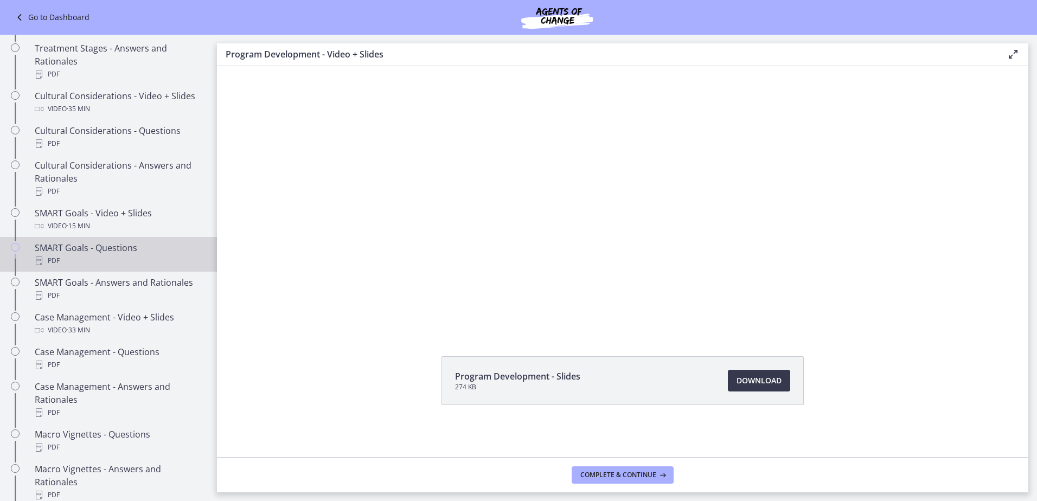
scroll to position [748, 0]
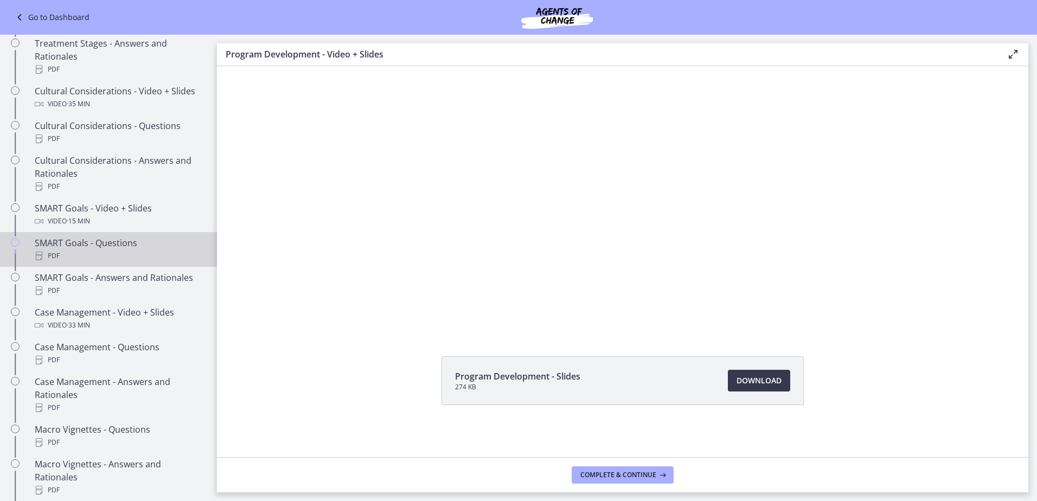
click at [111, 252] on div "SMART Goals - Questions PDF" at bounding box center [119, 249] width 169 height 26
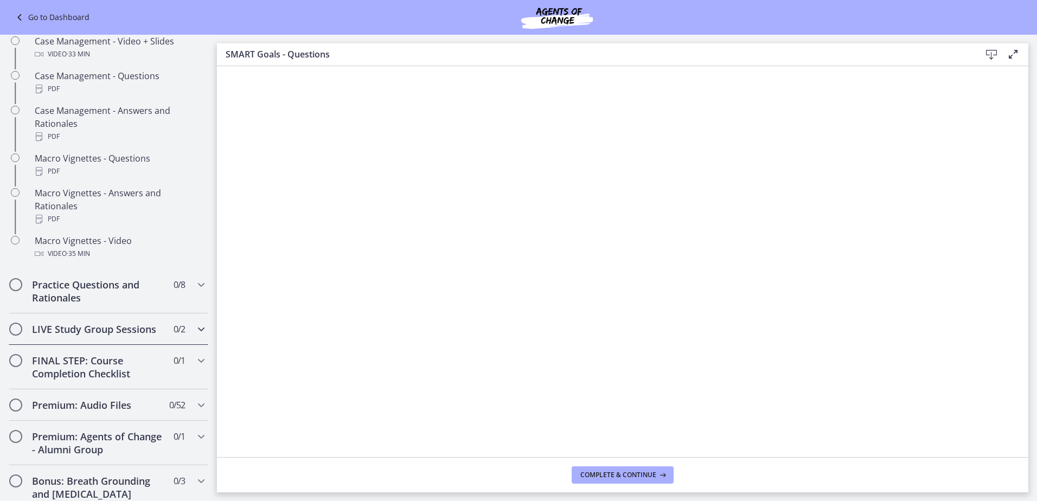
click at [108, 336] on h2 "LIVE Study Group Sessions" at bounding box center [98, 329] width 132 height 13
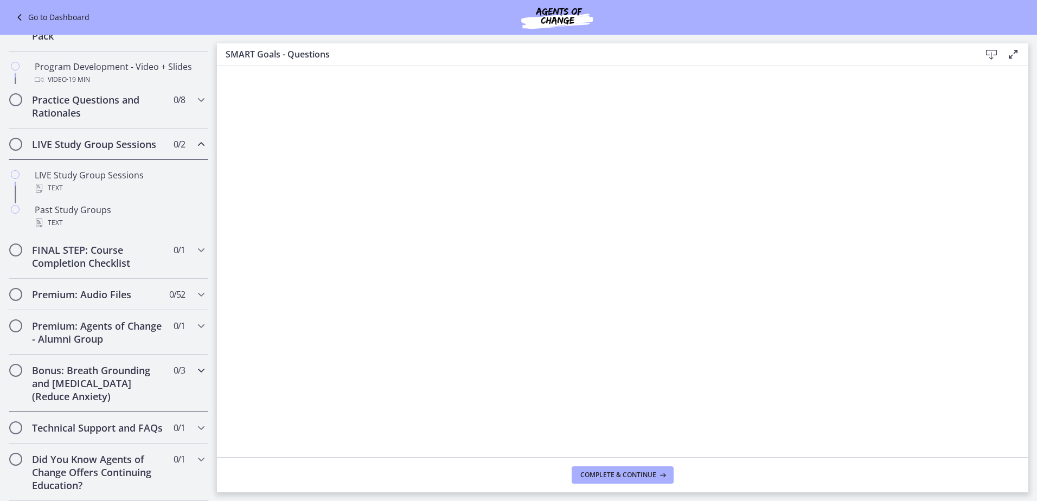
scroll to position [501, 0]
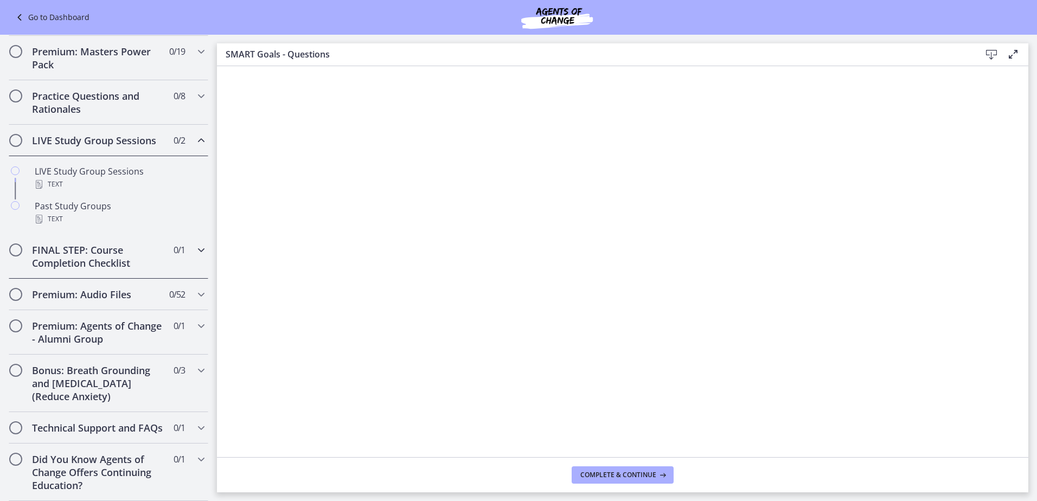
click at [95, 244] on h2 "FINAL STEP: Course Completion Checklist" at bounding box center [98, 257] width 132 height 26
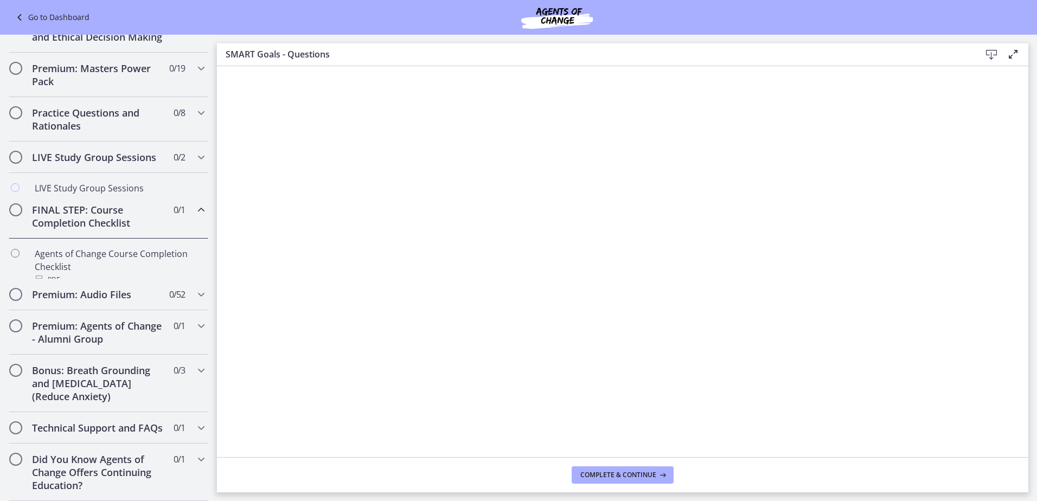
scroll to position [479, 0]
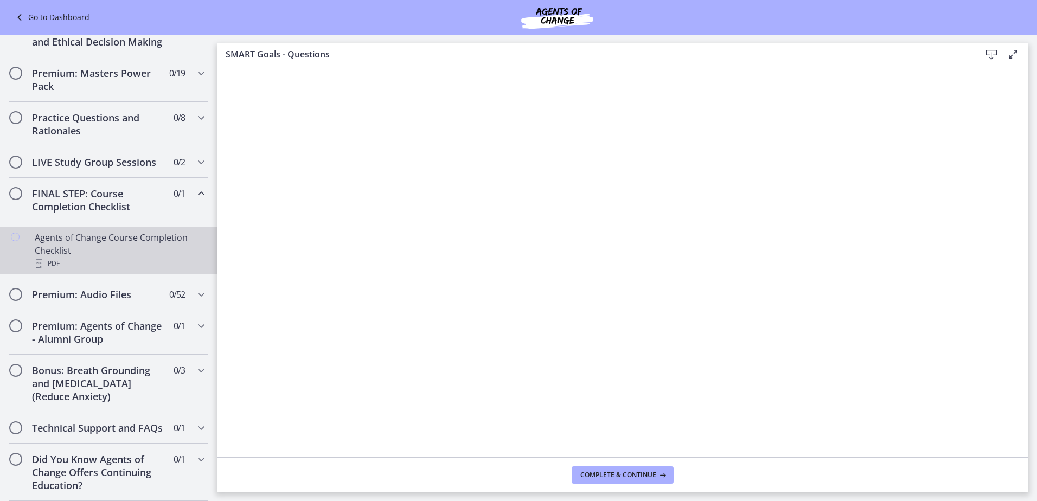
click at [110, 231] on div "Agents of Change Course Completion Checklist PDF" at bounding box center [119, 250] width 169 height 39
click at [80, 319] on h2 "Premium: Agents of Change - Alumni Group" at bounding box center [98, 332] width 132 height 26
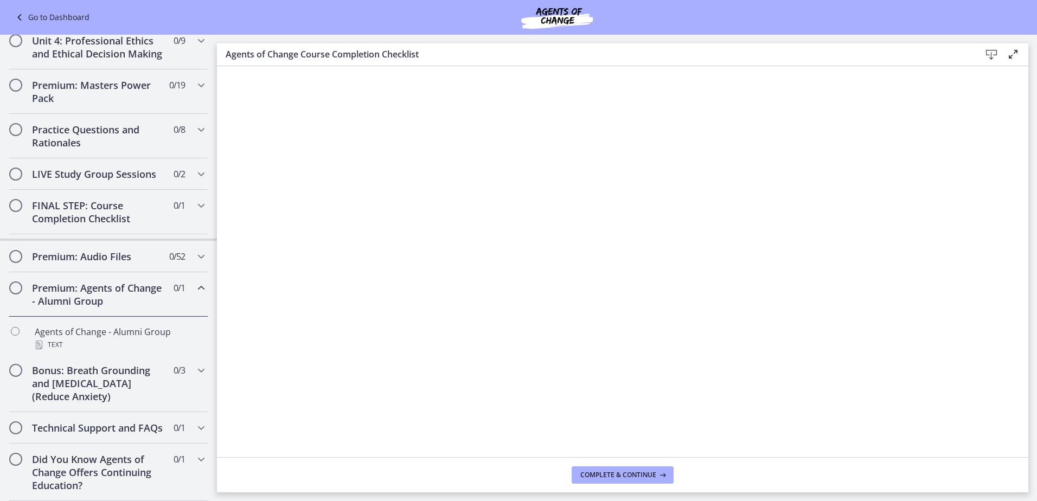
scroll to position [466, 0]
click at [91, 366] on h2 "Bonus: Breath Grounding and [MEDICAL_DATA] (Reduce Anxiety)" at bounding box center [98, 383] width 132 height 39
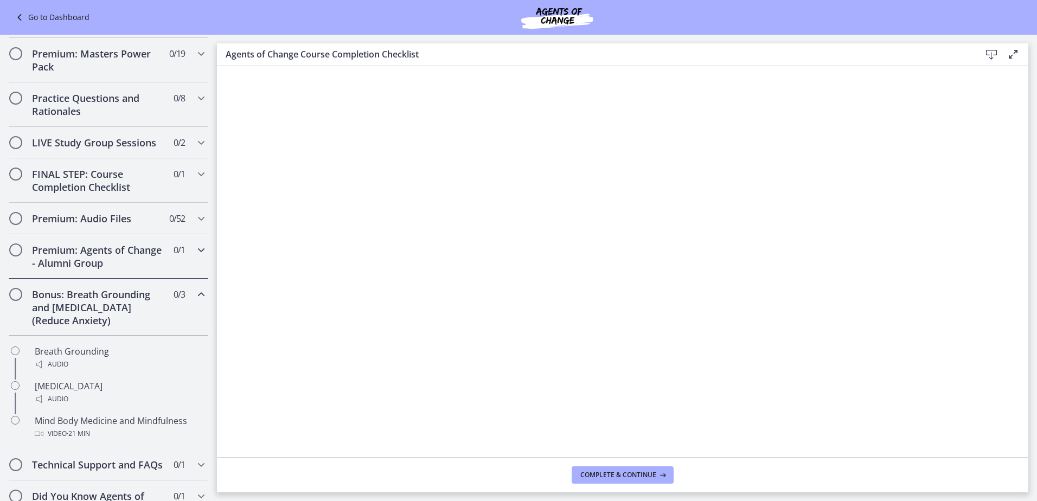
scroll to position [373, 0]
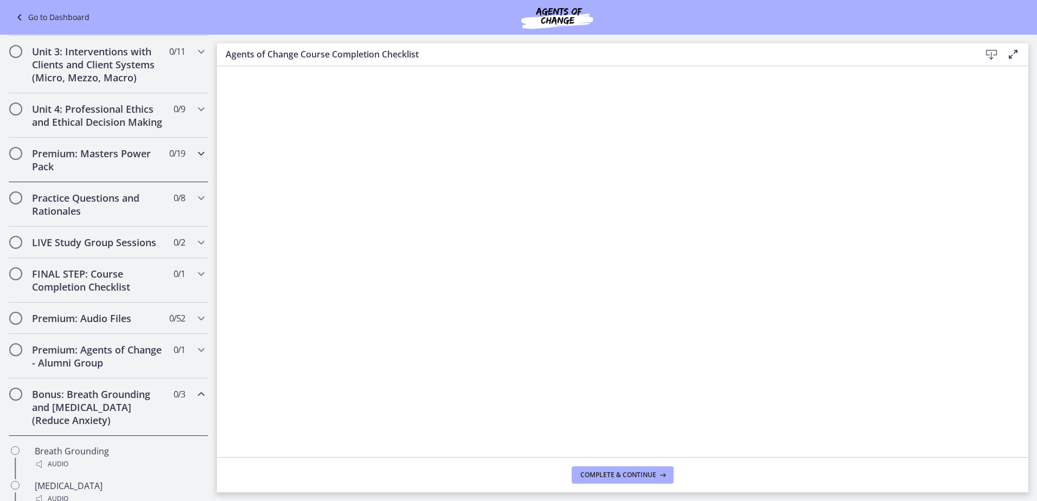
click at [110, 169] on h2 "Premium: Masters Power Pack" at bounding box center [98, 160] width 132 height 26
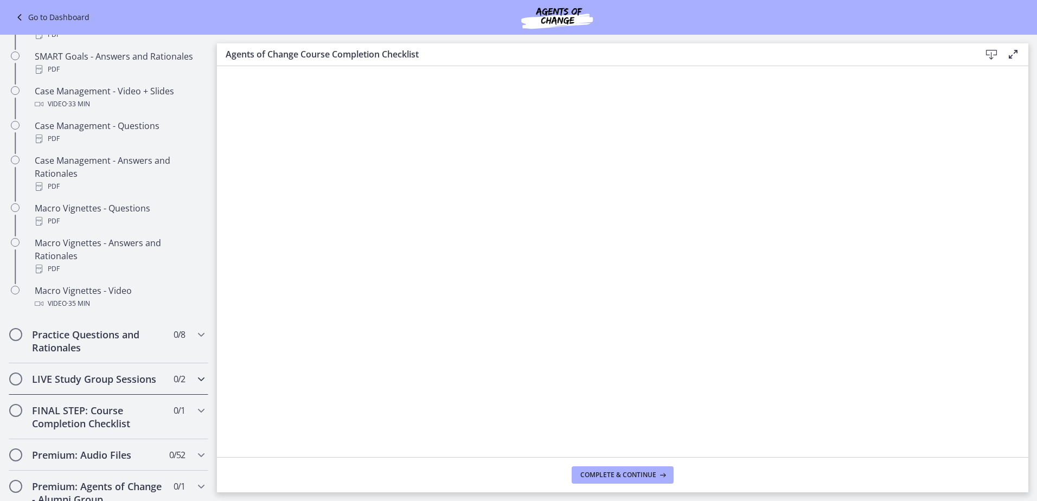
scroll to position [1156, 0]
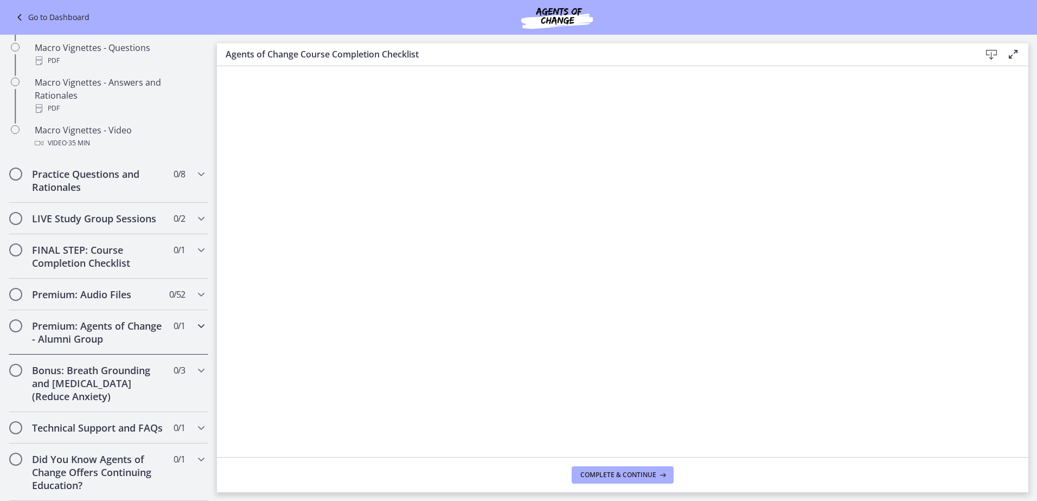
click at [85, 328] on h2 "Premium: Agents of Change - Alumni Group" at bounding box center [98, 332] width 132 height 26
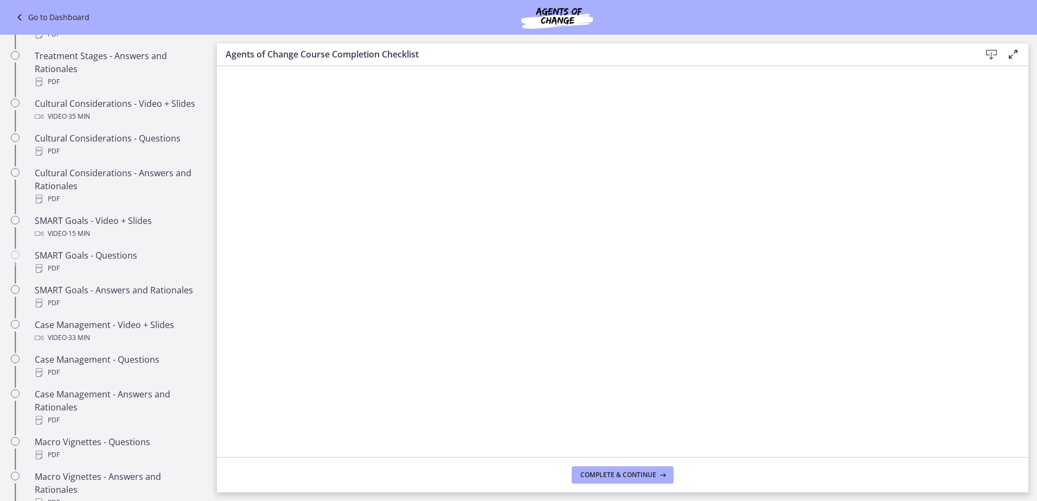
scroll to position [466, 0]
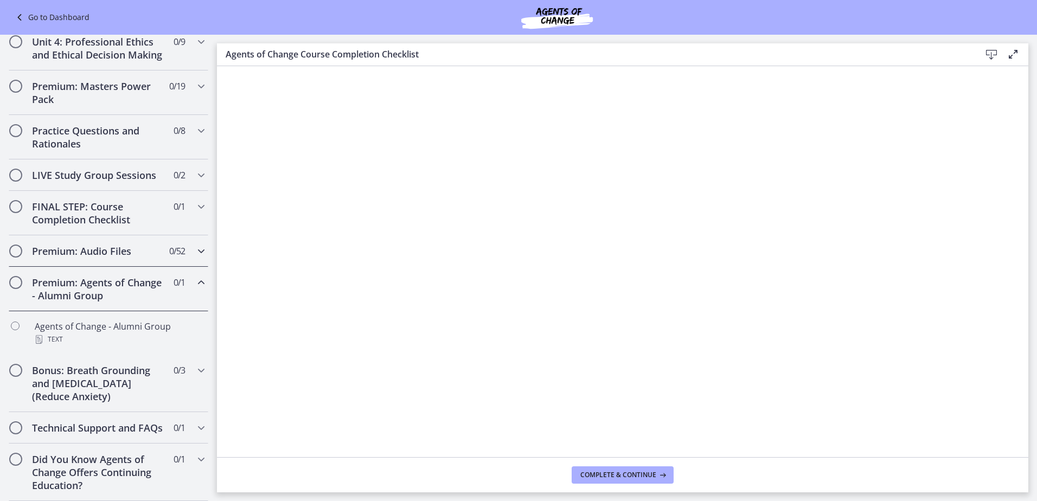
click at [101, 245] on h2 "Premium: Audio Files" at bounding box center [98, 251] width 132 height 13
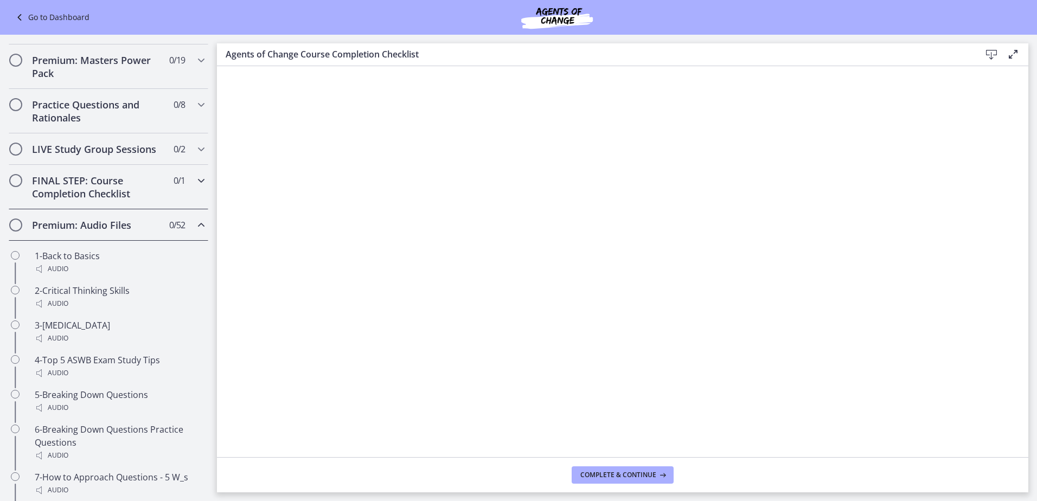
click at [108, 200] on h2 "FINAL STEP: Course Completion Checklist" at bounding box center [98, 187] width 132 height 26
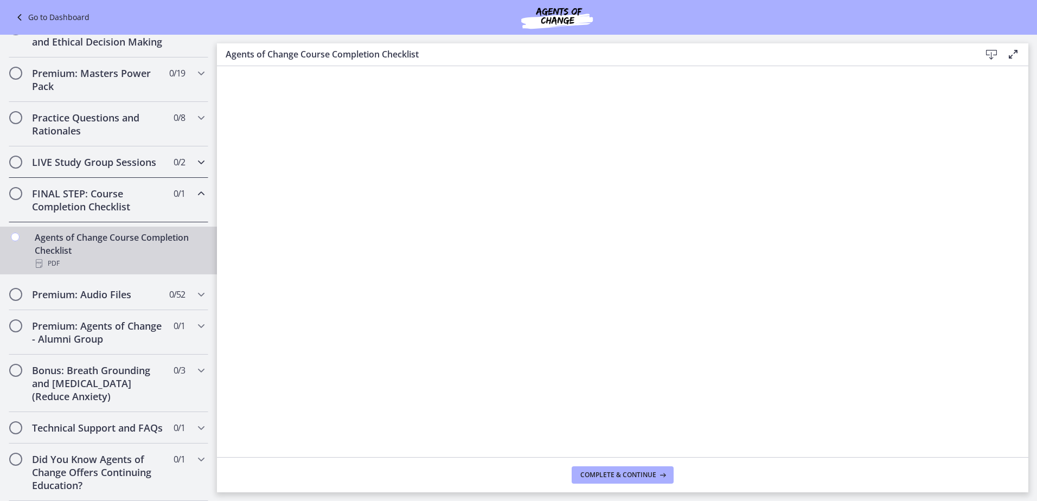
click at [111, 171] on div "LIVE Study Group Sessions 0 / 2 Completed" at bounding box center [109, 161] width 200 height 31
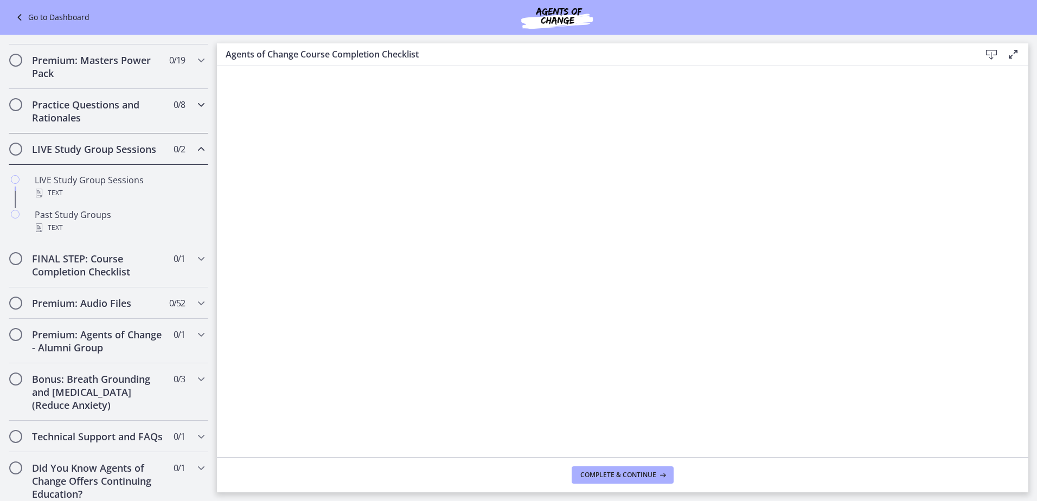
click at [117, 133] on div "Practice Questions and Rationales 0 / 8 Completed" at bounding box center [109, 111] width 200 height 44
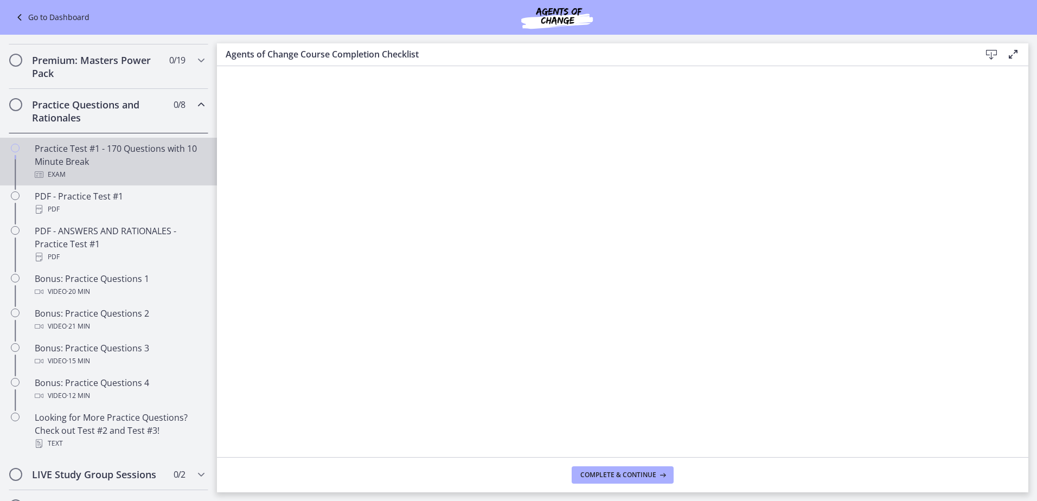
click at [124, 166] on div "Practice Test #1 - 170 Questions with 10 Minute Break Exam" at bounding box center [119, 161] width 169 height 39
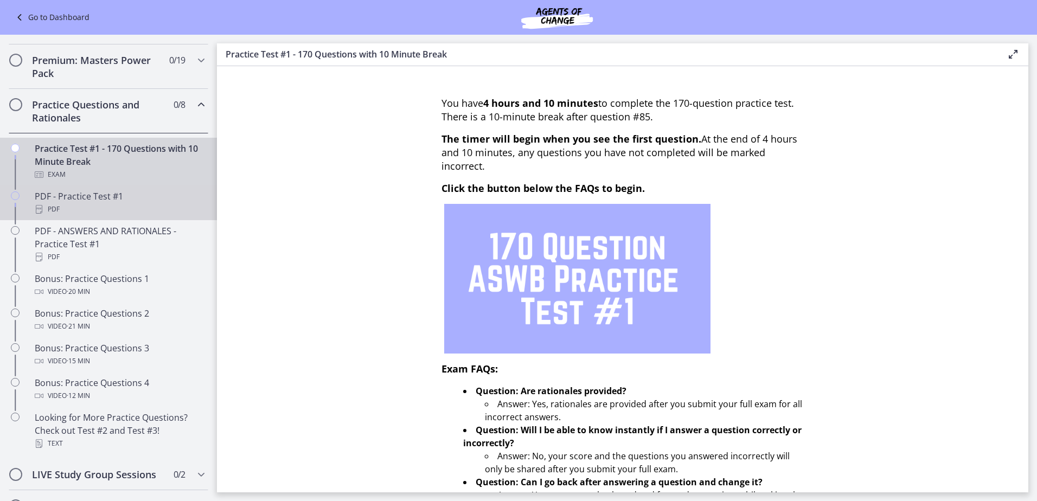
click at [105, 208] on div "PDF - Practice Test #1 PDF" at bounding box center [119, 203] width 169 height 26
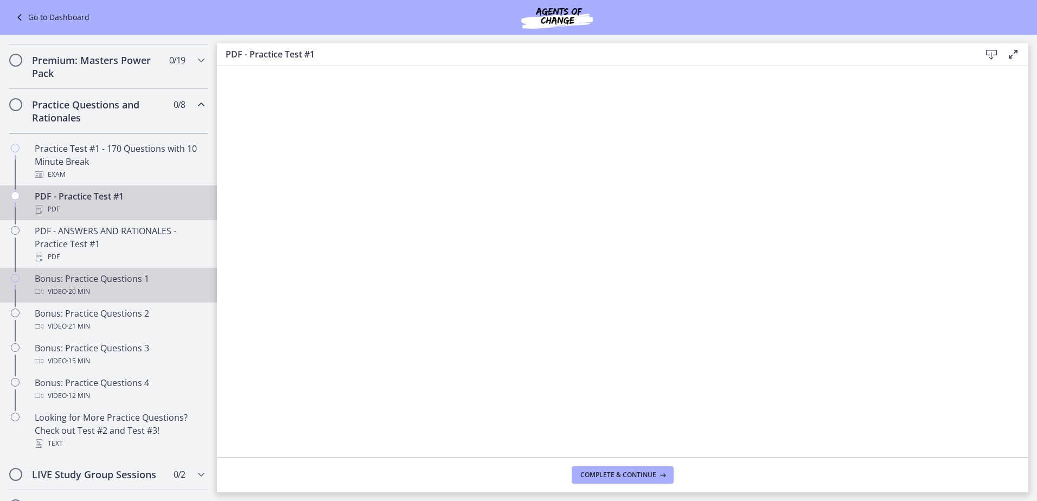
click at [112, 291] on div "Bonus: Practice Questions 1 Video · 20 min" at bounding box center [119, 285] width 169 height 26
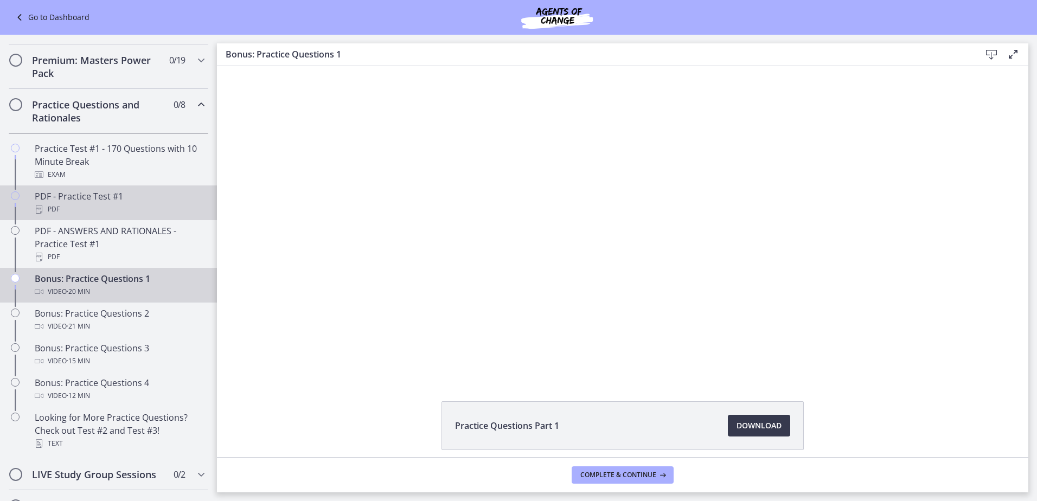
click at [91, 216] on div "PDF" at bounding box center [119, 209] width 169 height 13
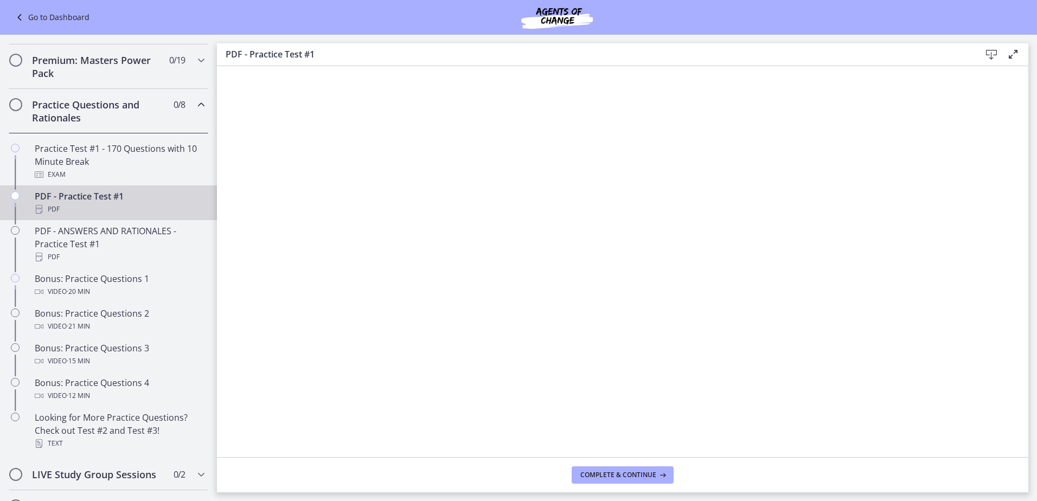
click at [993, 54] on icon at bounding box center [991, 54] width 13 height 13
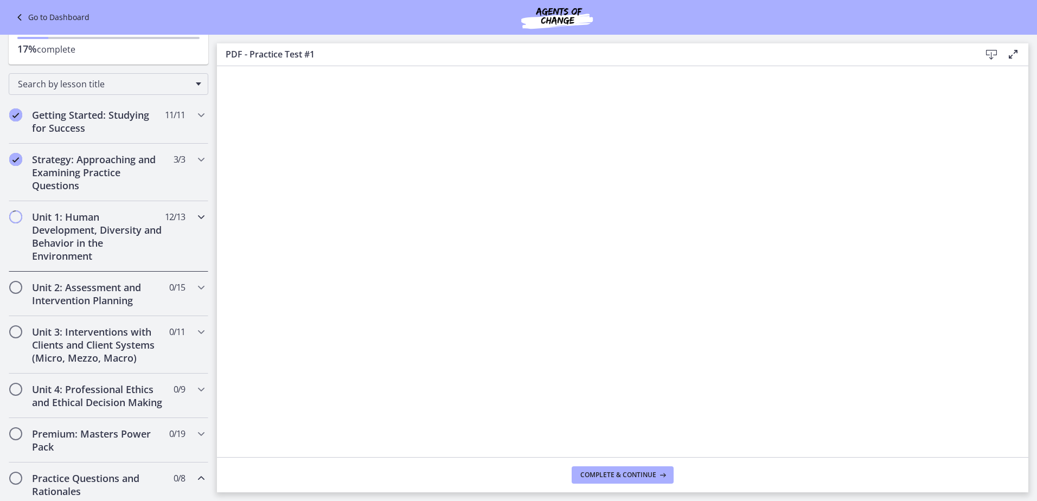
scroll to position [86, 0]
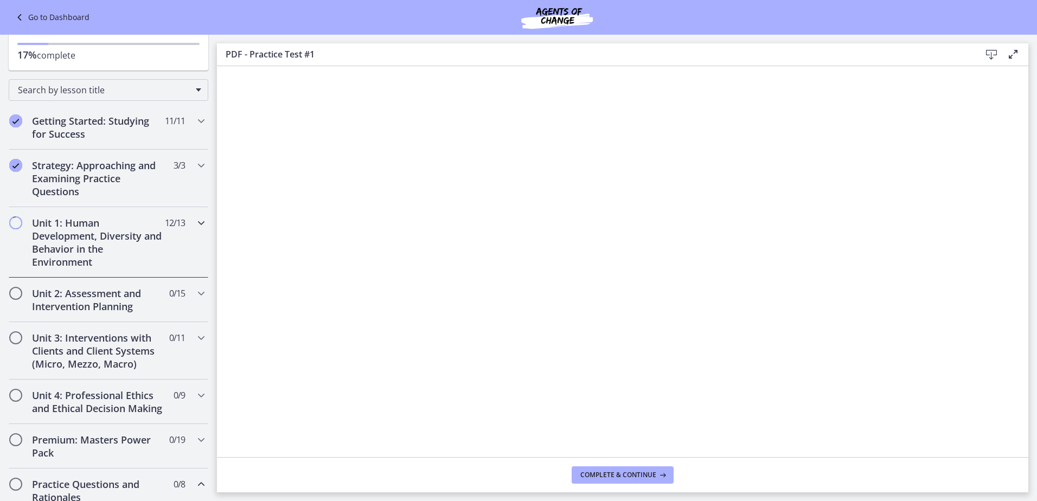
drag, startPoint x: 97, startPoint y: 240, endPoint x: 91, endPoint y: 238, distance: 5.8
click at [91, 238] on h2 "Unit 1: Human Development, Diversity and Behavior in the Environment" at bounding box center [98, 242] width 132 height 52
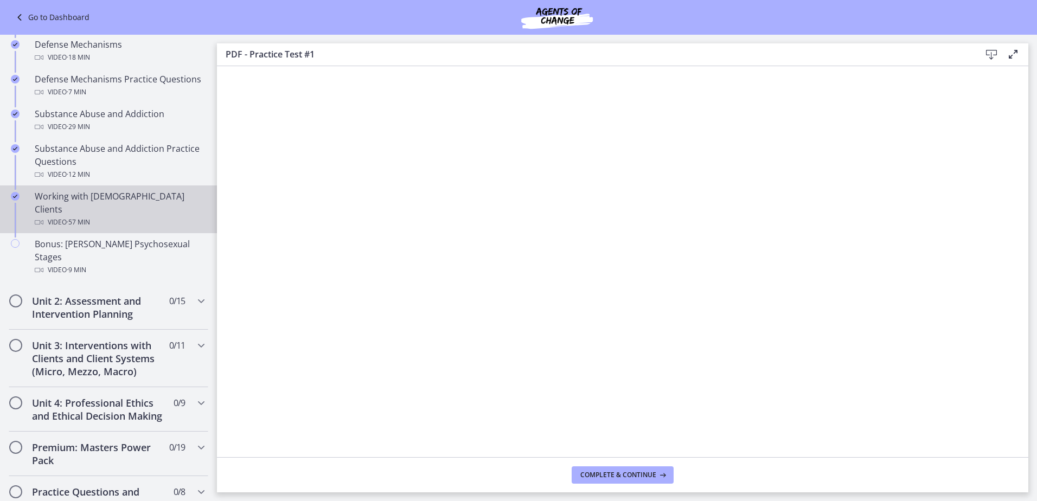
scroll to position [629, 0]
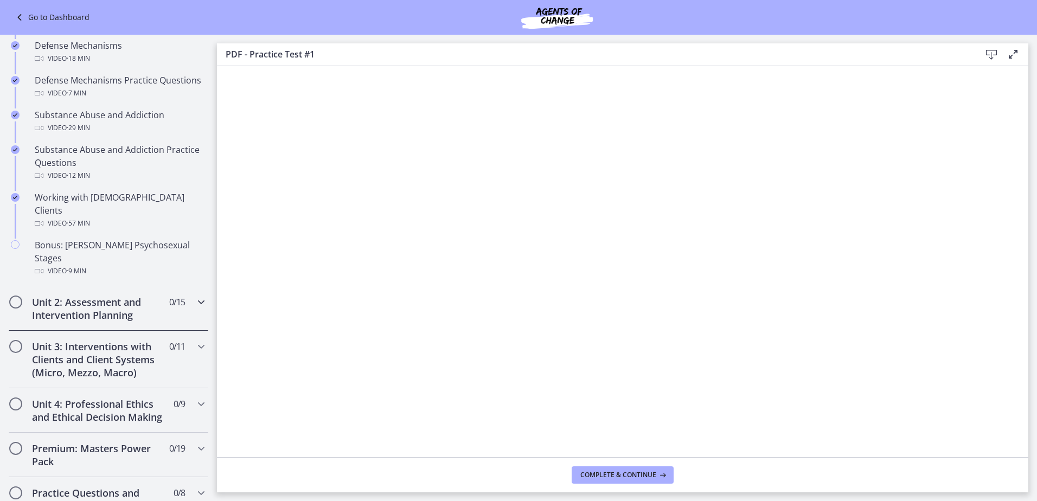
click at [139, 296] on h2 "Unit 2: Assessment and Intervention Planning" at bounding box center [98, 309] width 132 height 26
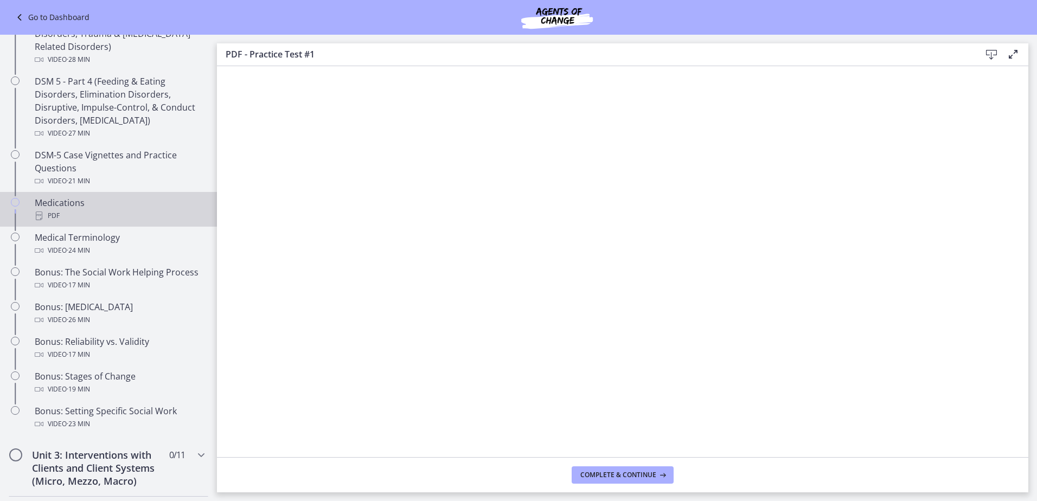
click at [58, 210] on div "PDF" at bounding box center [119, 215] width 169 height 13
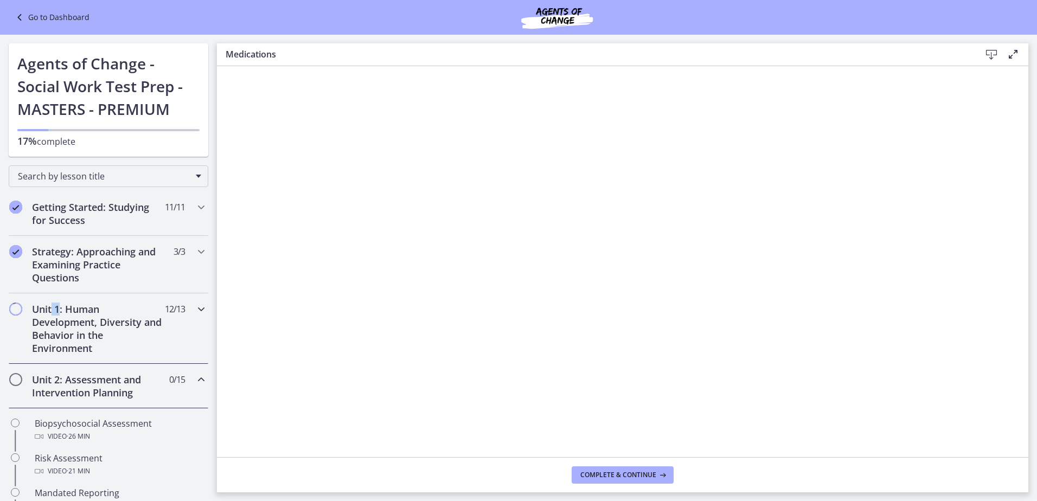
click at [52, 303] on h2 "Unit 1: Human Development, Diversity and Behavior in the Environment" at bounding box center [98, 329] width 132 height 52
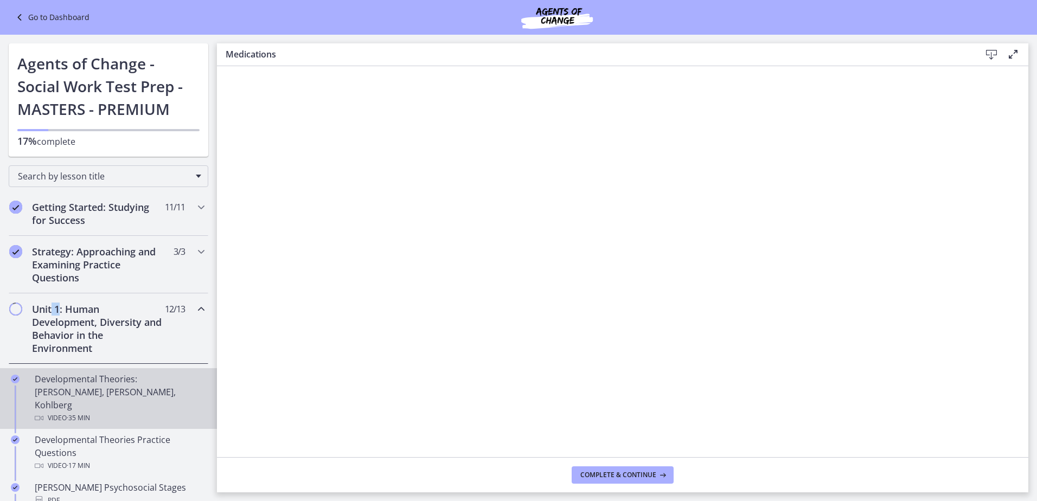
click at [91, 388] on div "Developmental Theories: [PERSON_NAME], [PERSON_NAME], Kohlberg Video · 35 min" at bounding box center [119, 399] width 169 height 52
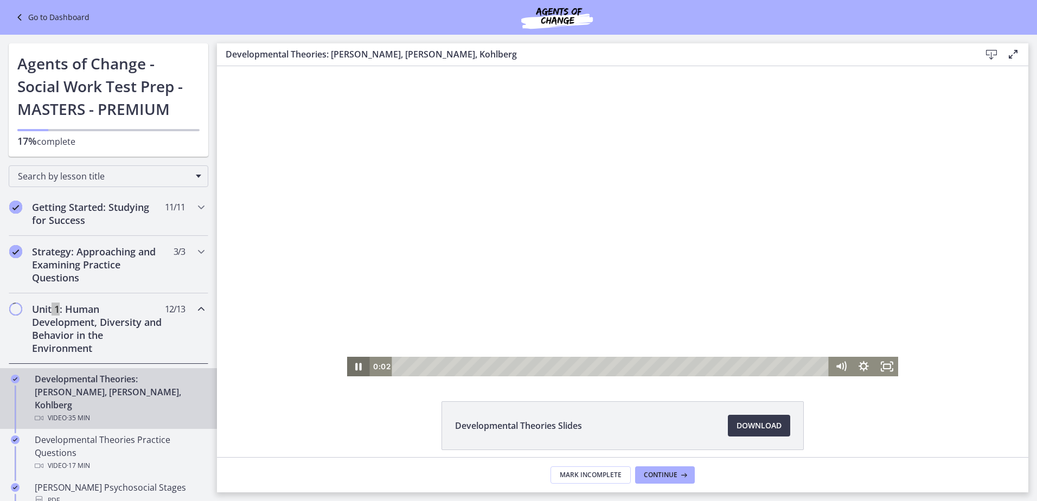
drag, startPoint x: 488, startPoint y: 365, endPoint x: 364, endPoint y: 368, distance: 124.2
click at [364, 368] on div "0:02 0:00" at bounding box center [623, 367] width 552 height 20
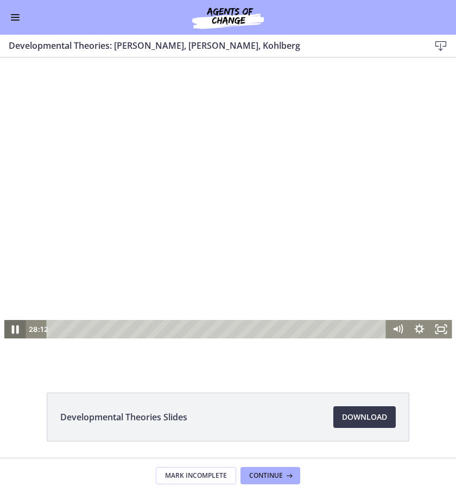
click at [15, 324] on icon "Pause" at bounding box center [15, 329] width 26 height 22
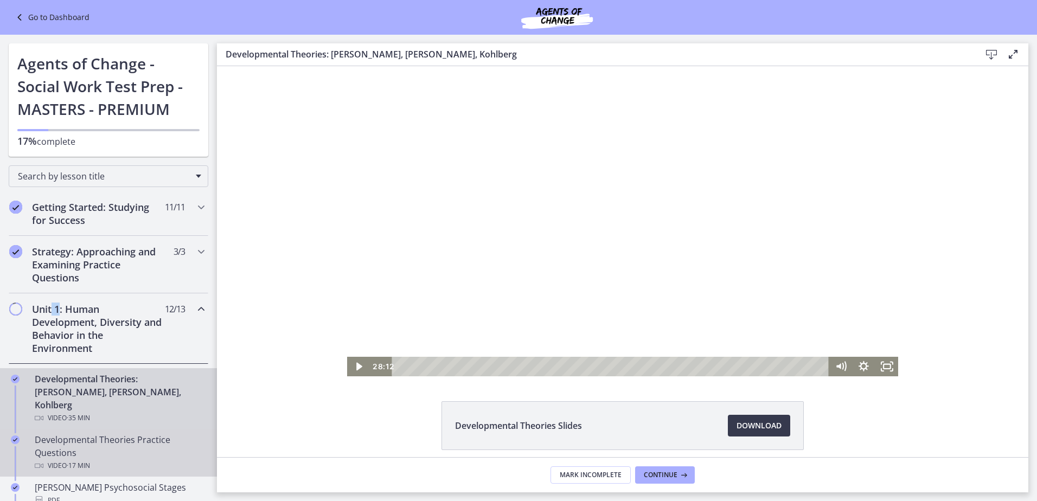
click at [110, 433] on div "Developmental Theories Practice Questions Video · 17 min" at bounding box center [119, 452] width 169 height 39
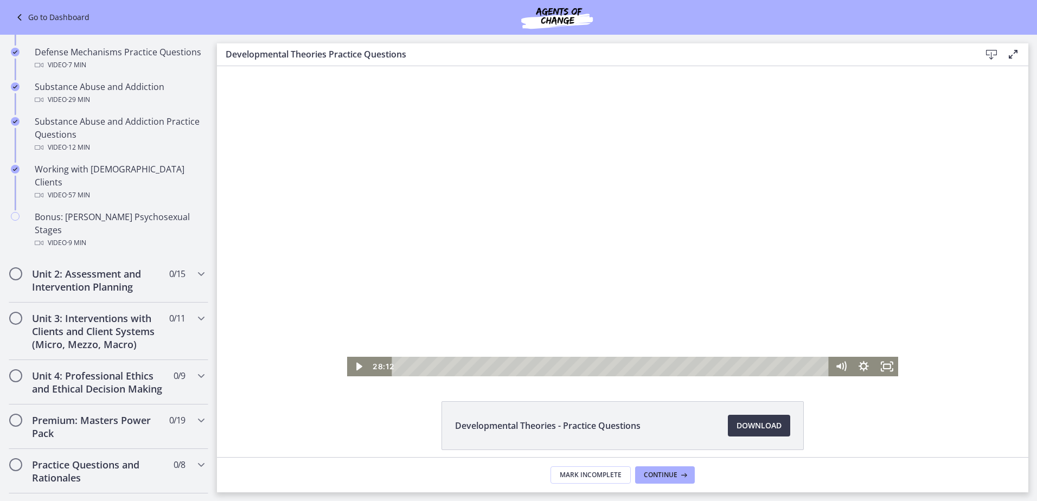
scroll to position [622, 0]
